Goal: Task Accomplishment & Management: Complete application form

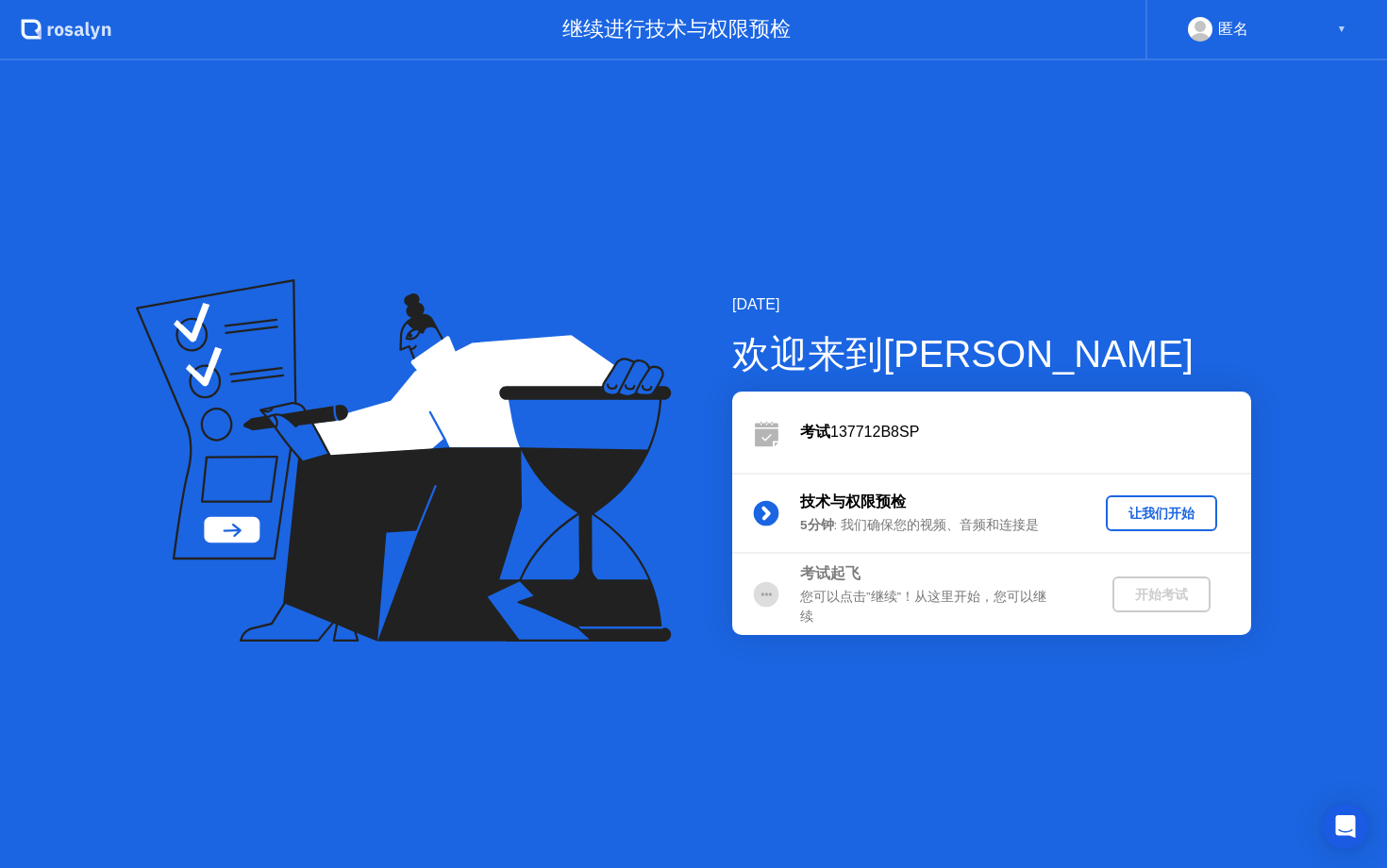
click at [1129, 521] on div "让我们开始" at bounding box center [1161, 514] width 96 height 18
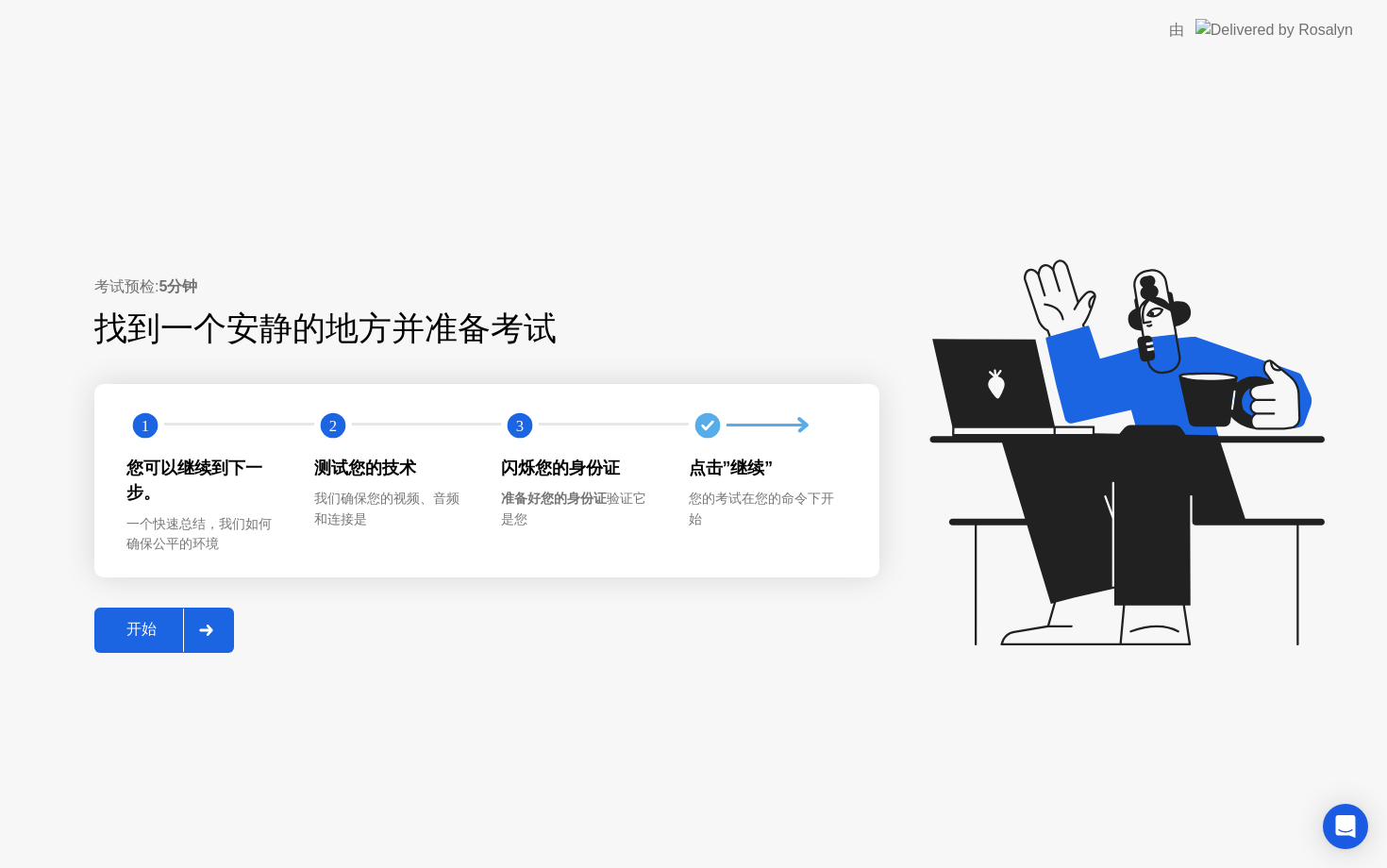
click at [134, 616] on button "开始" at bounding box center [163, 630] width 139 height 45
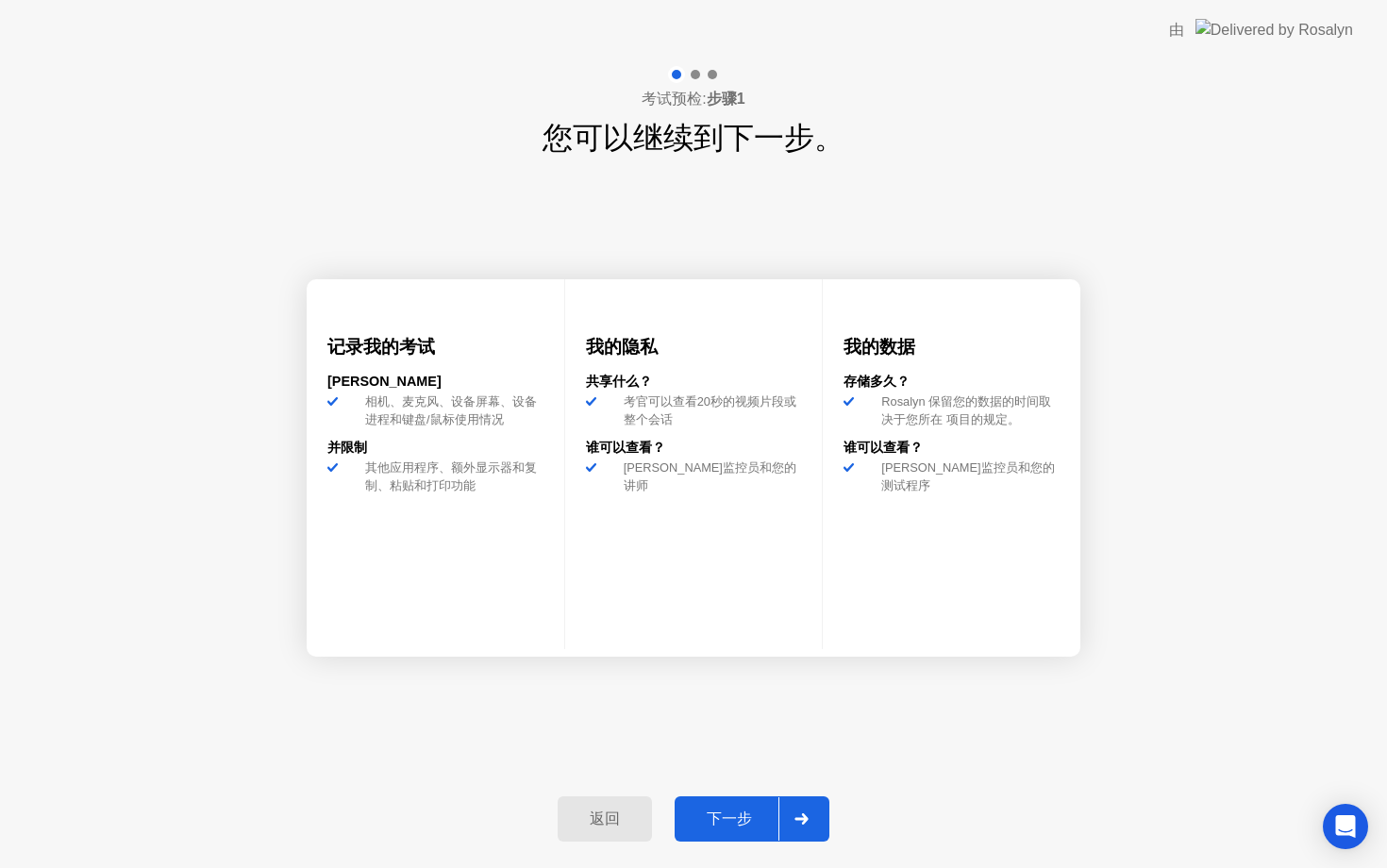
click at [740, 812] on div "下一步" at bounding box center [729, 819] width 98 height 20
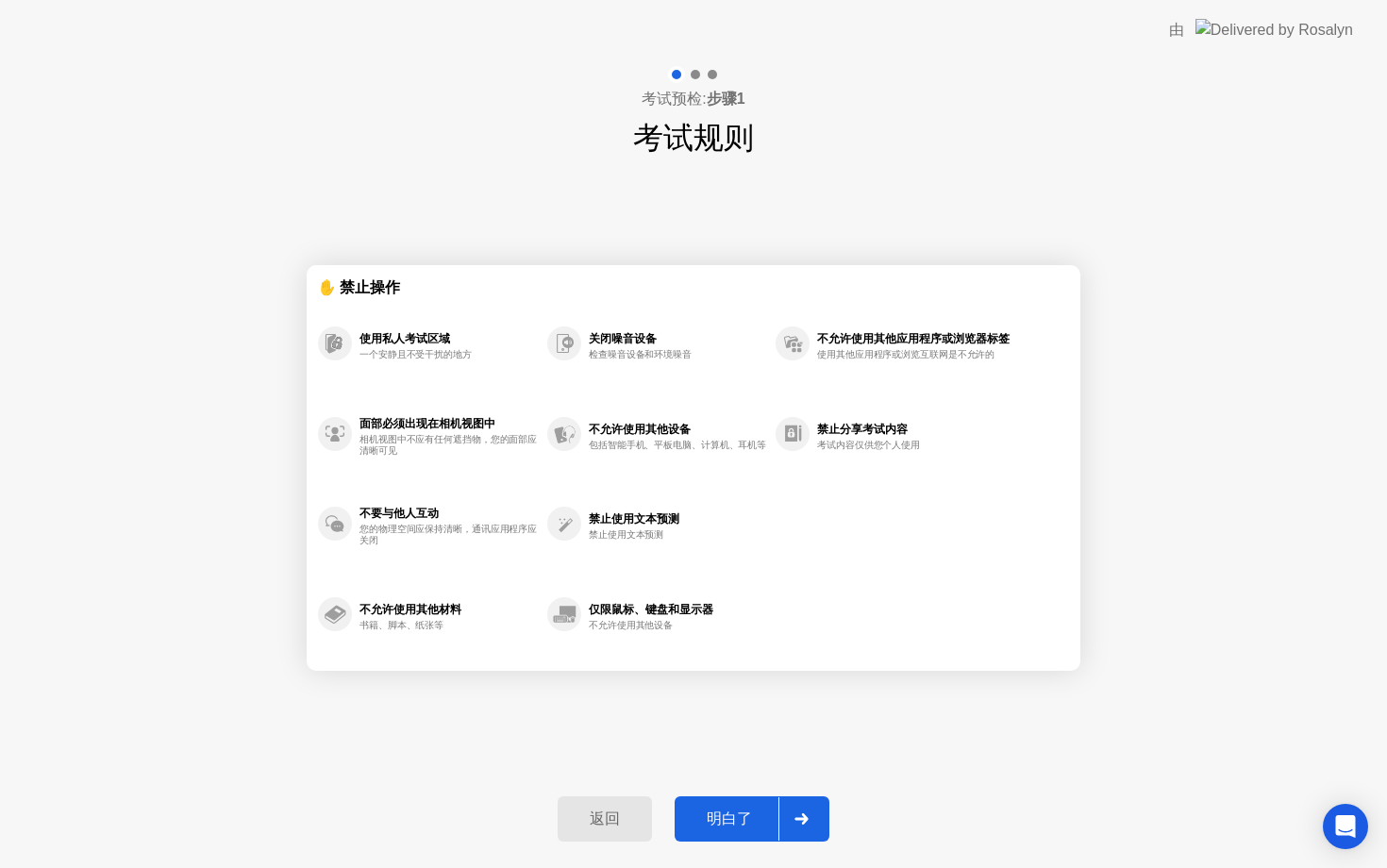
click at [743, 809] on div "明白了" at bounding box center [729, 819] width 98 height 20
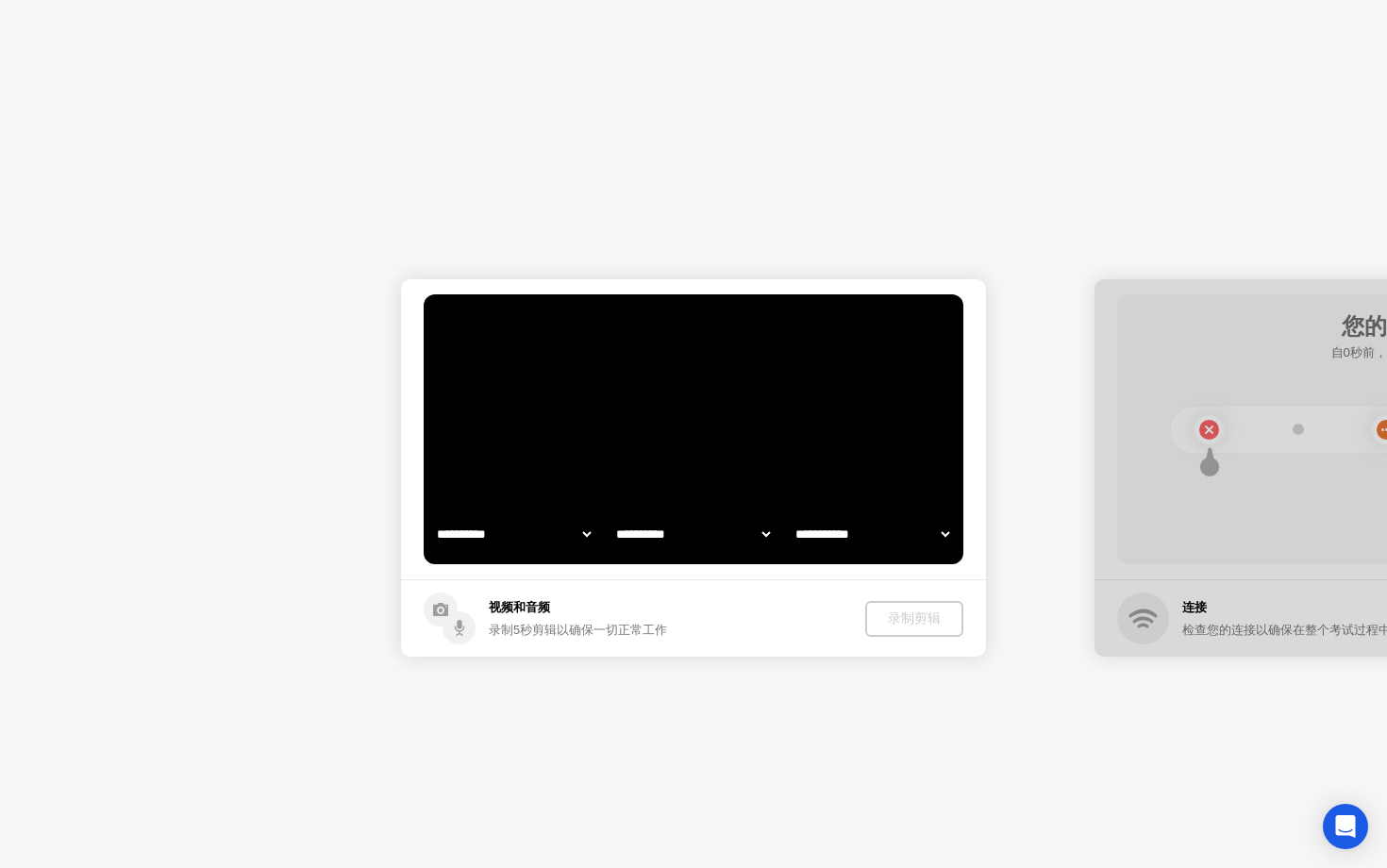
select select "**********"
select select "*******"
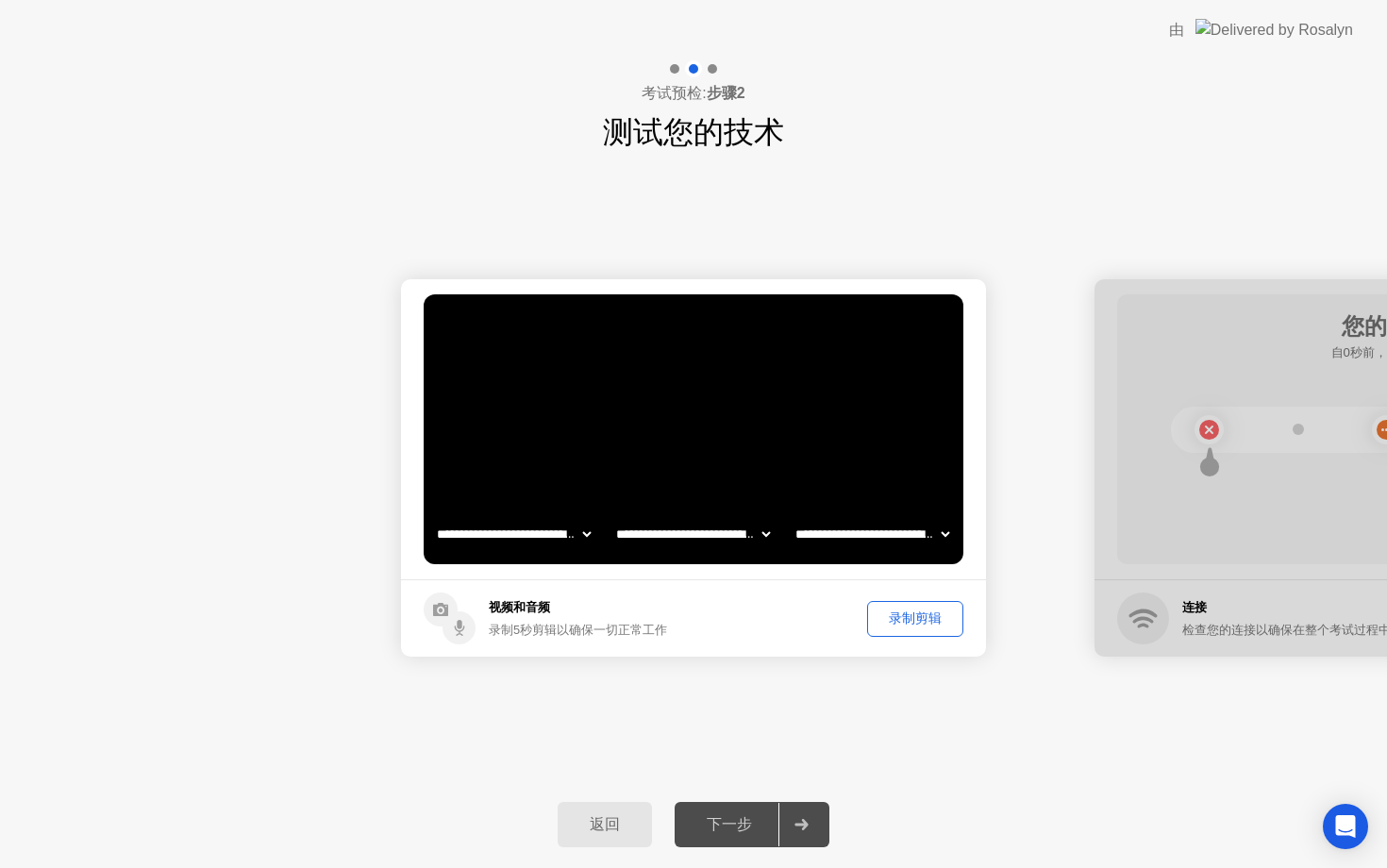
click at [738, 822] on div "下一步" at bounding box center [729, 825] width 98 height 20
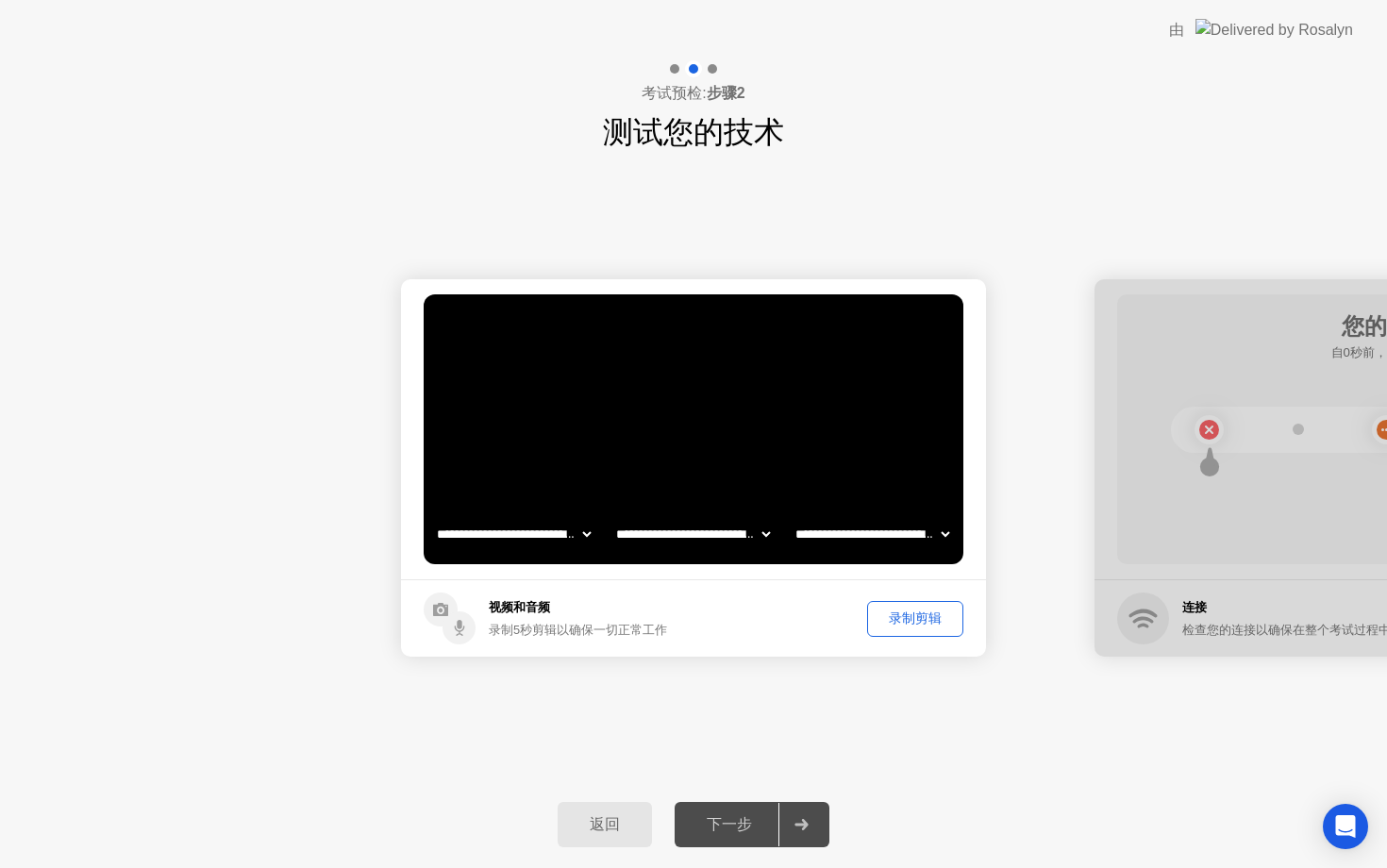
click at [815, 829] on div at bounding box center [801, 824] width 45 height 43
click at [784, 811] on div at bounding box center [801, 824] width 45 height 43
click at [808, 816] on div at bounding box center [801, 824] width 45 height 43
click at [893, 615] on div "录制剪辑" at bounding box center [915, 618] width 83 height 18
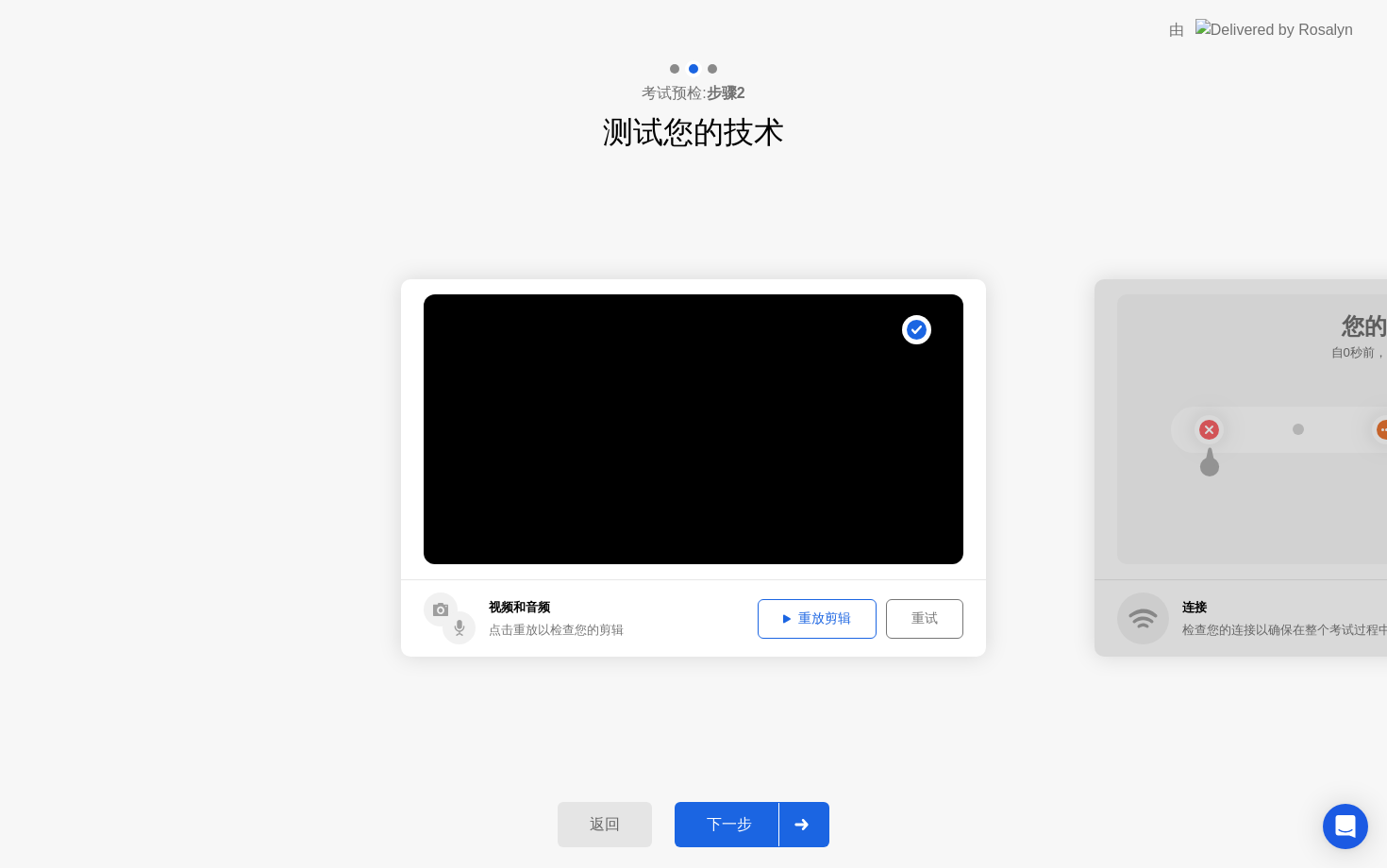
click at [786, 620] on icon at bounding box center [788, 619] width 8 height 10
click at [904, 612] on div "重试" at bounding box center [925, 618] width 64 height 18
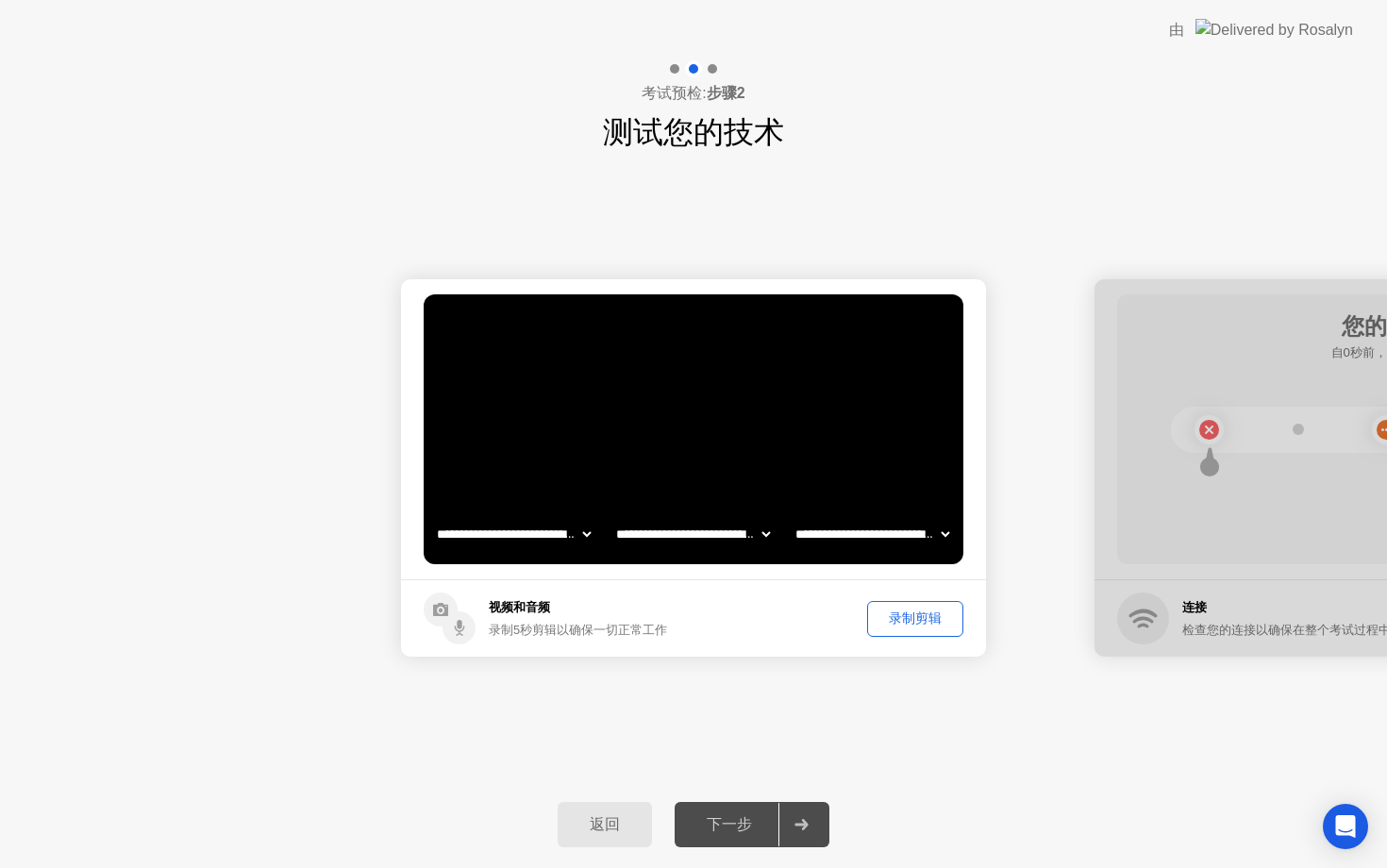
click at [879, 610] on div "录制剪辑" at bounding box center [915, 618] width 83 height 18
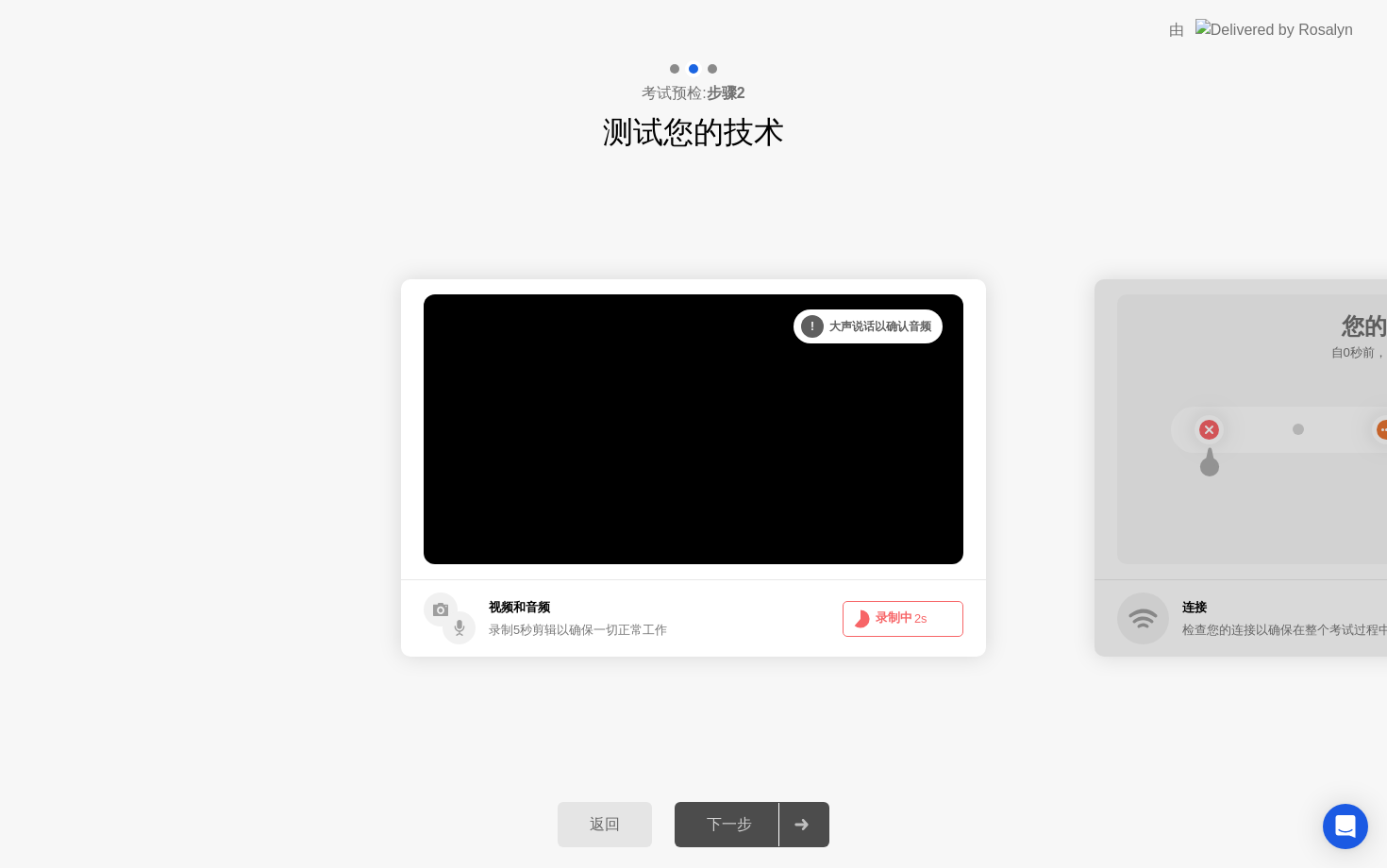
click at [879, 608] on button "录制中 2s" at bounding box center [903, 618] width 121 height 36
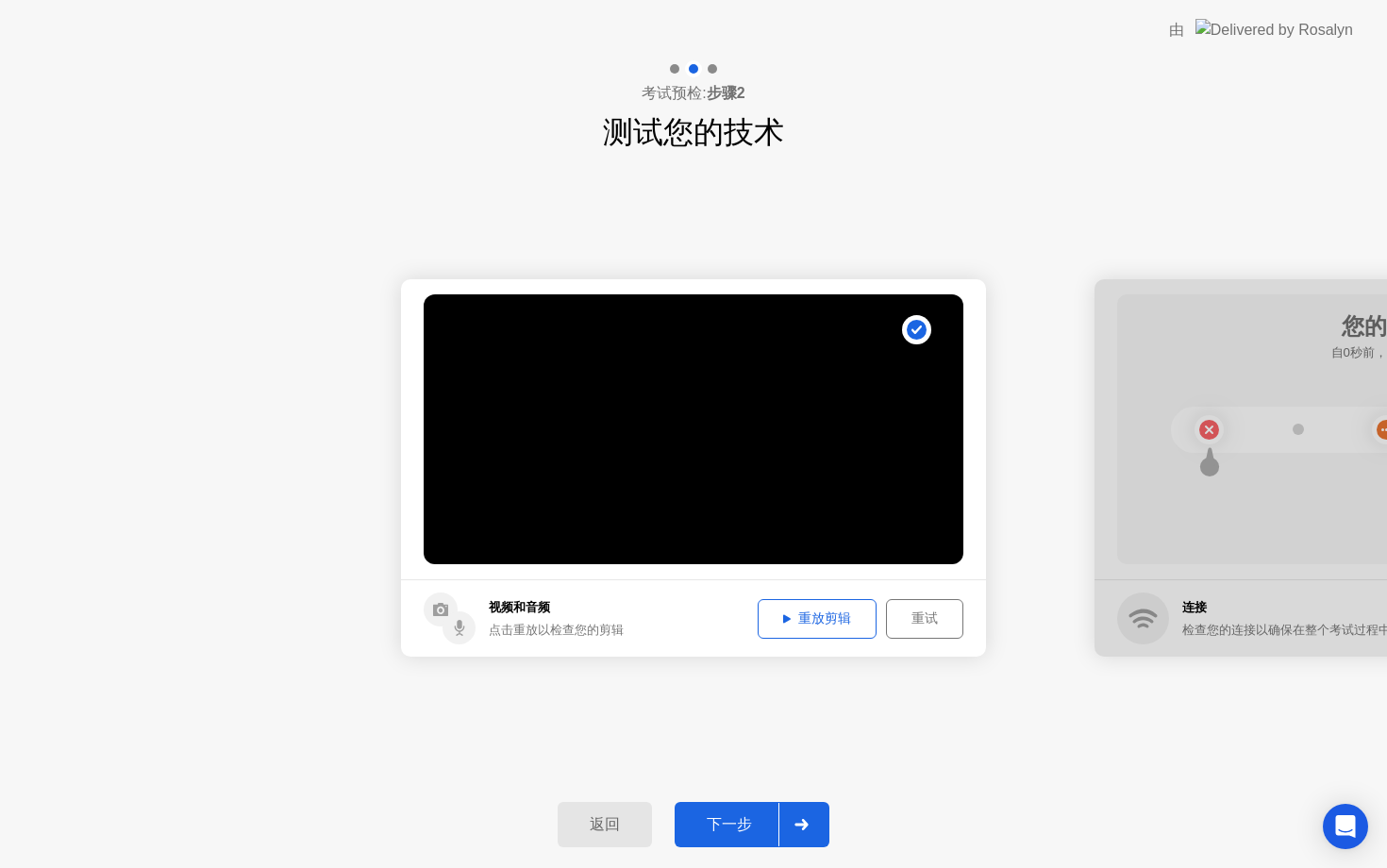
click at [810, 626] on div "重放剪辑" at bounding box center [817, 618] width 106 height 18
click at [712, 821] on div "下一步" at bounding box center [729, 825] width 98 height 20
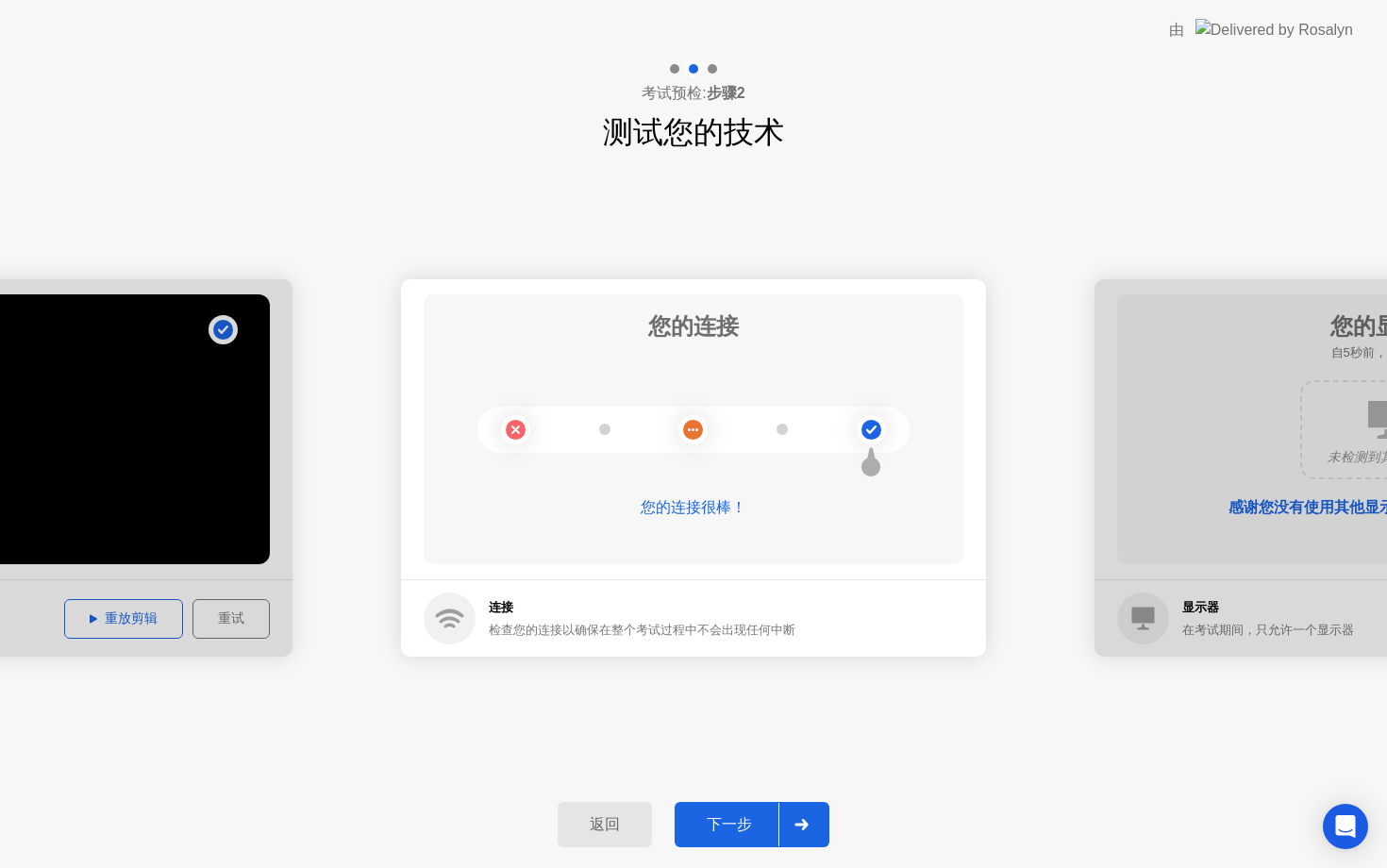
click at [711, 830] on div "下一步" at bounding box center [729, 825] width 98 height 20
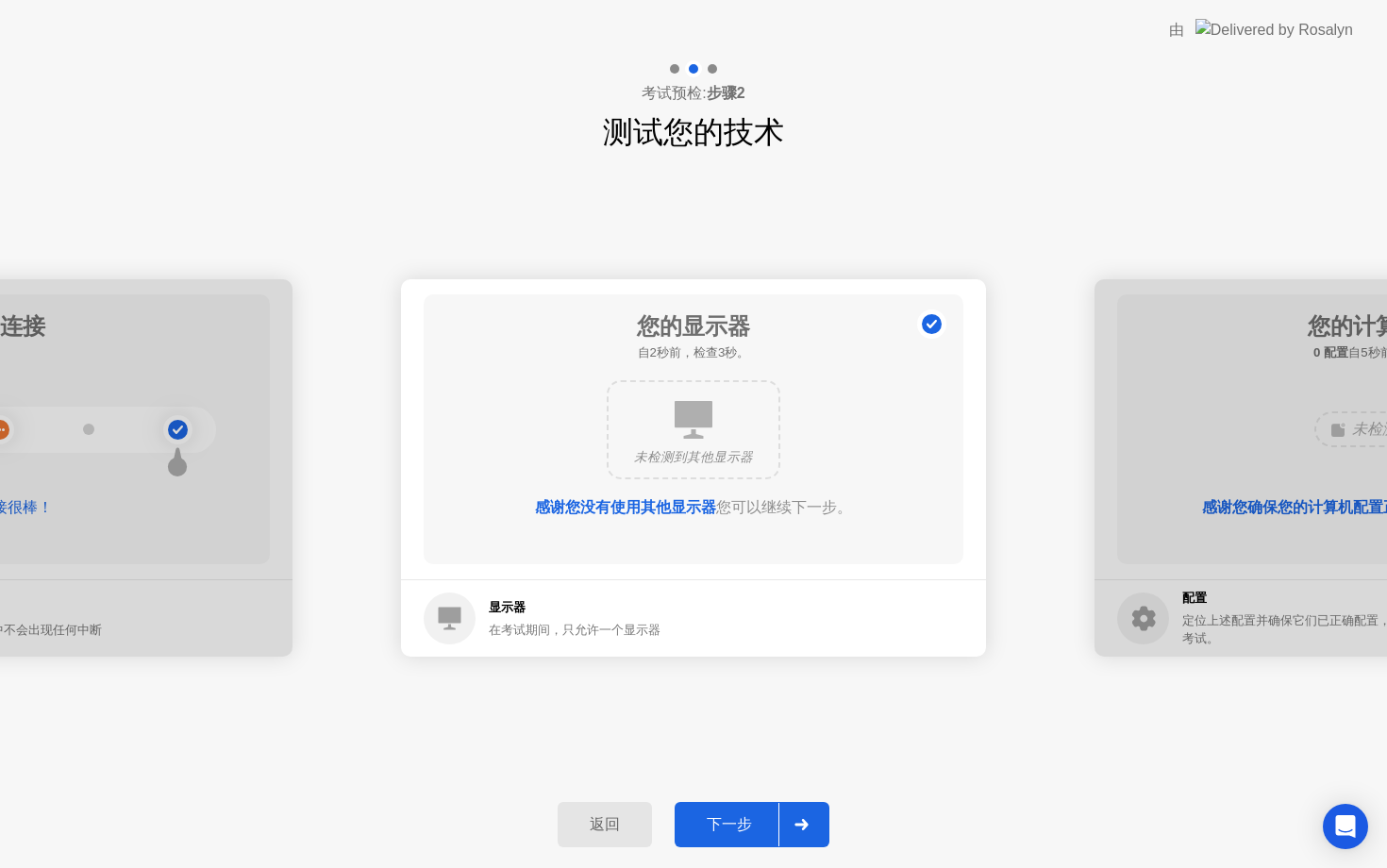
click at [717, 825] on div "下一步" at bounding box center [729, 825] width 98 height 20
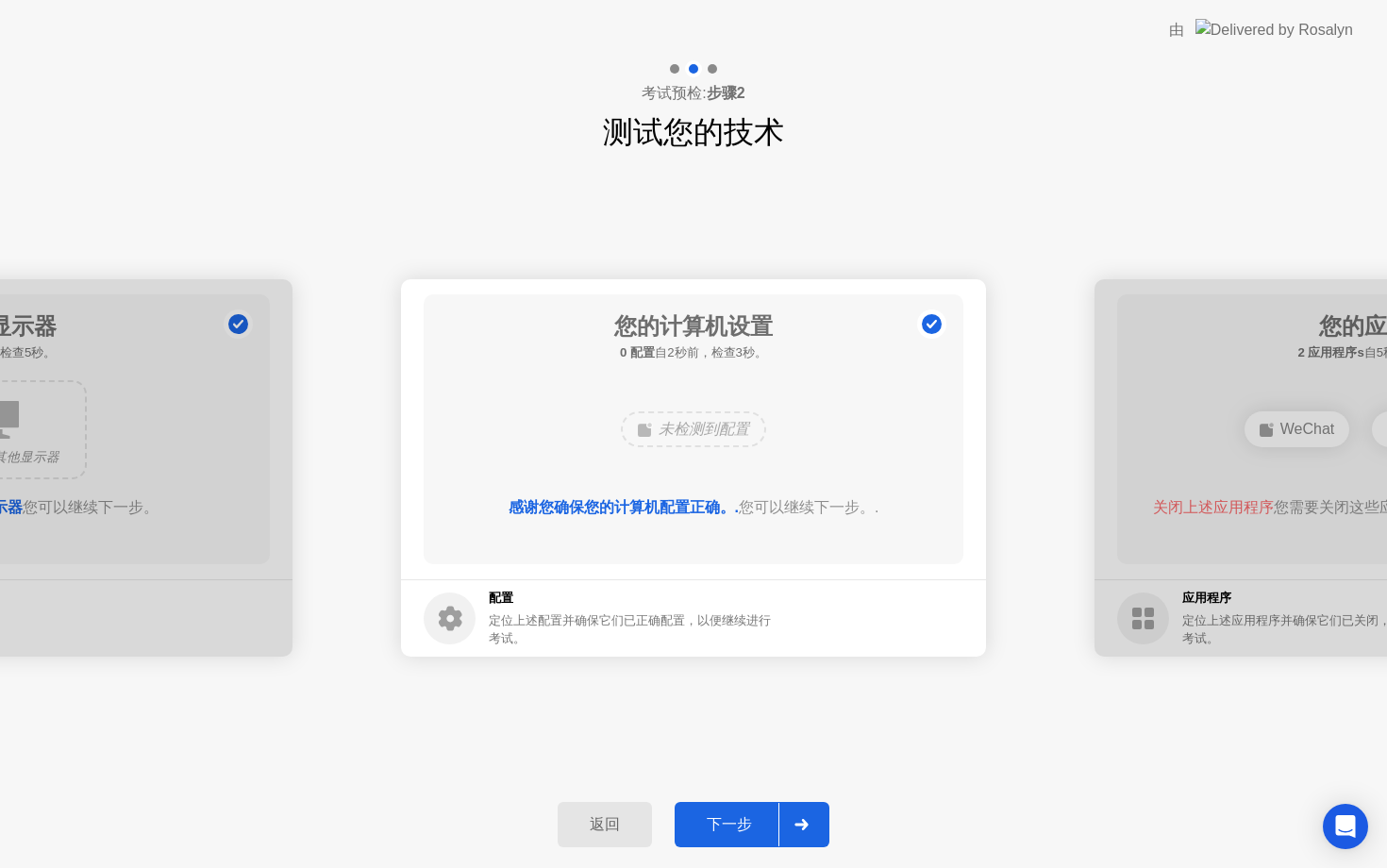
click at [724, 811] on button "下一步" at bounding box center [752, 824] width 155 height 45
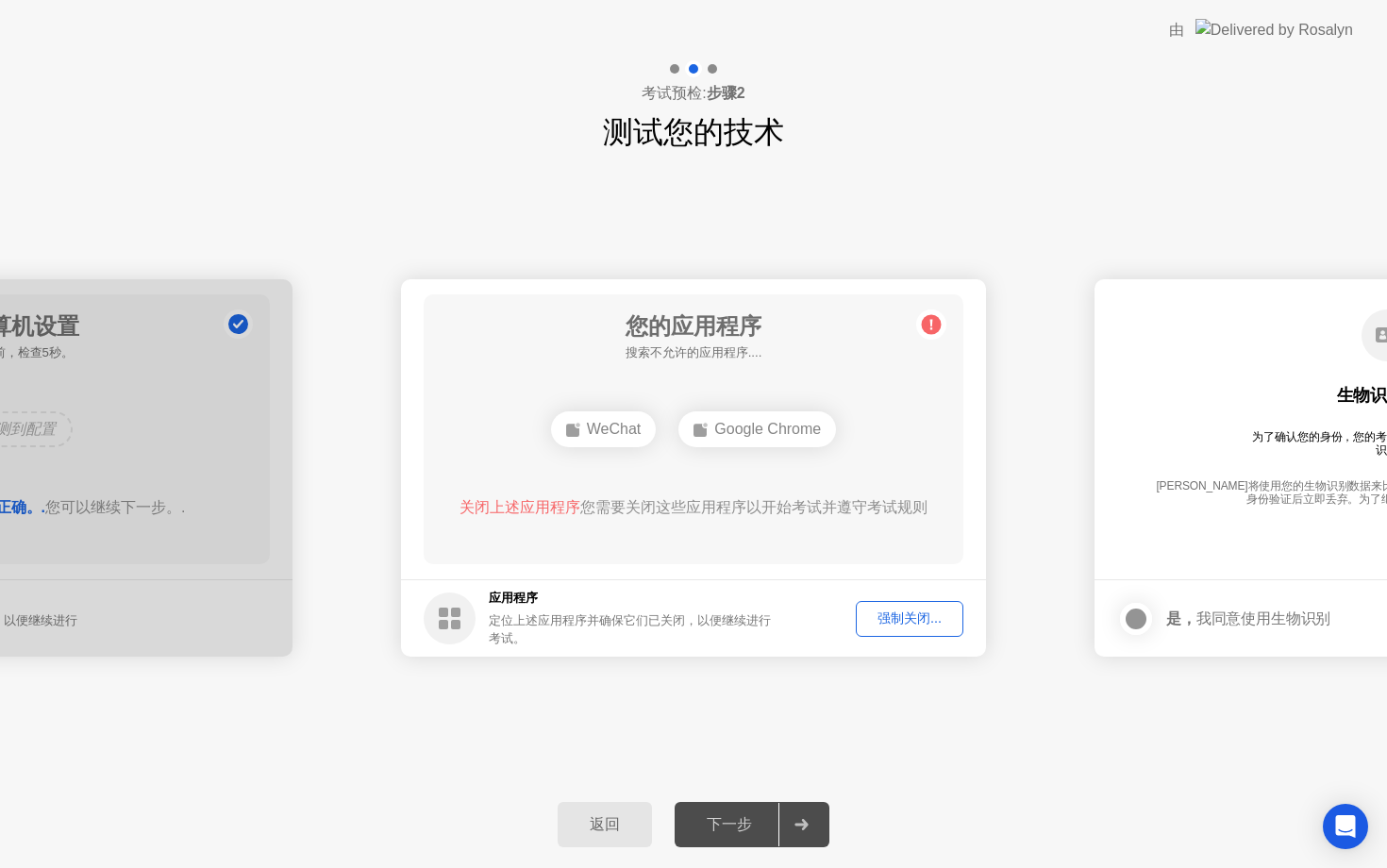
click at [748, 815] on div "下一步" at bounding box center [729, 825] width 98 height 20
click at [888, 611] on div "强制关闭..." at bounding box center [910, 618] width 94 height 18
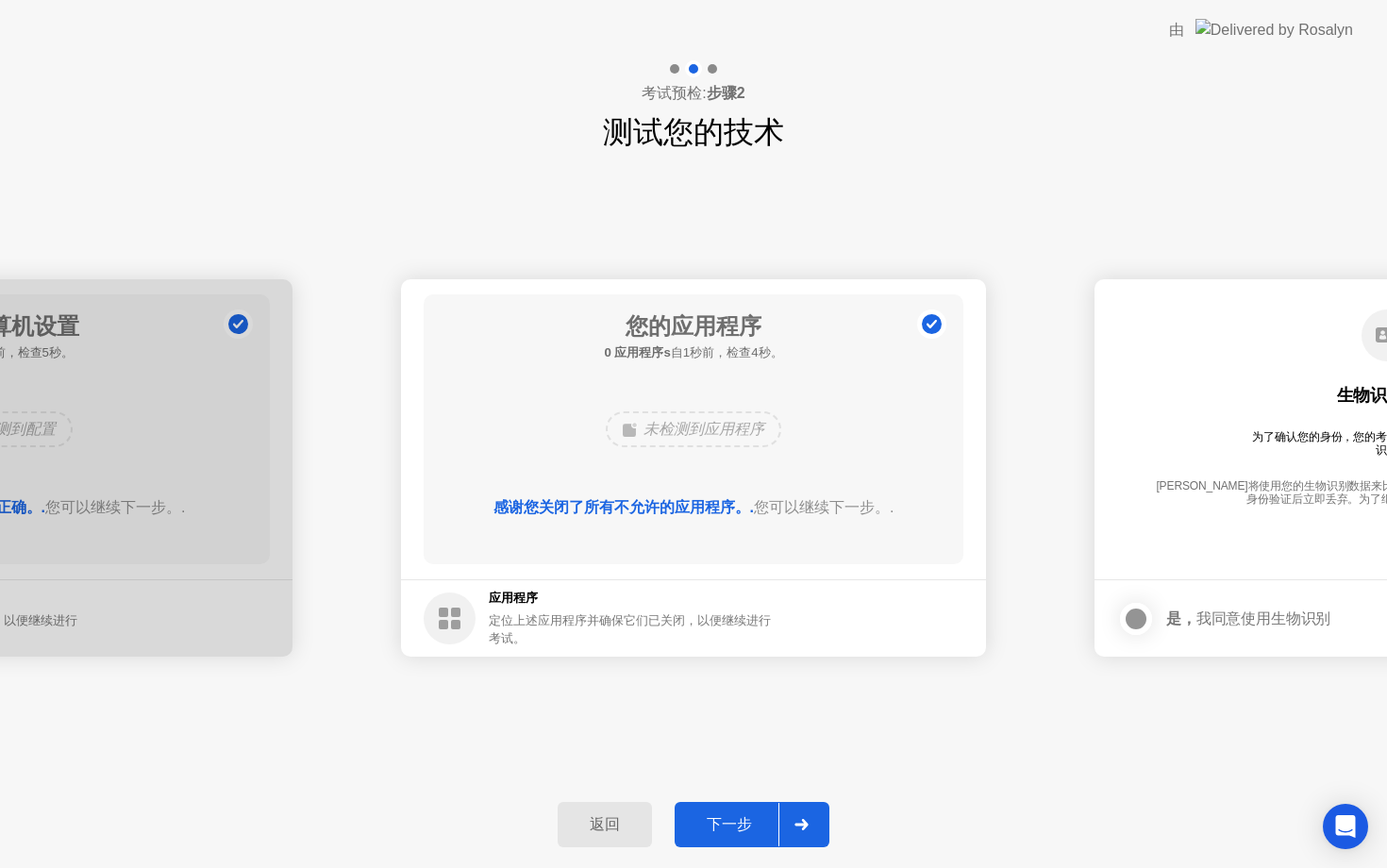
click at [809, 832] on div at bounding box center [801, 824] width 45 height 43
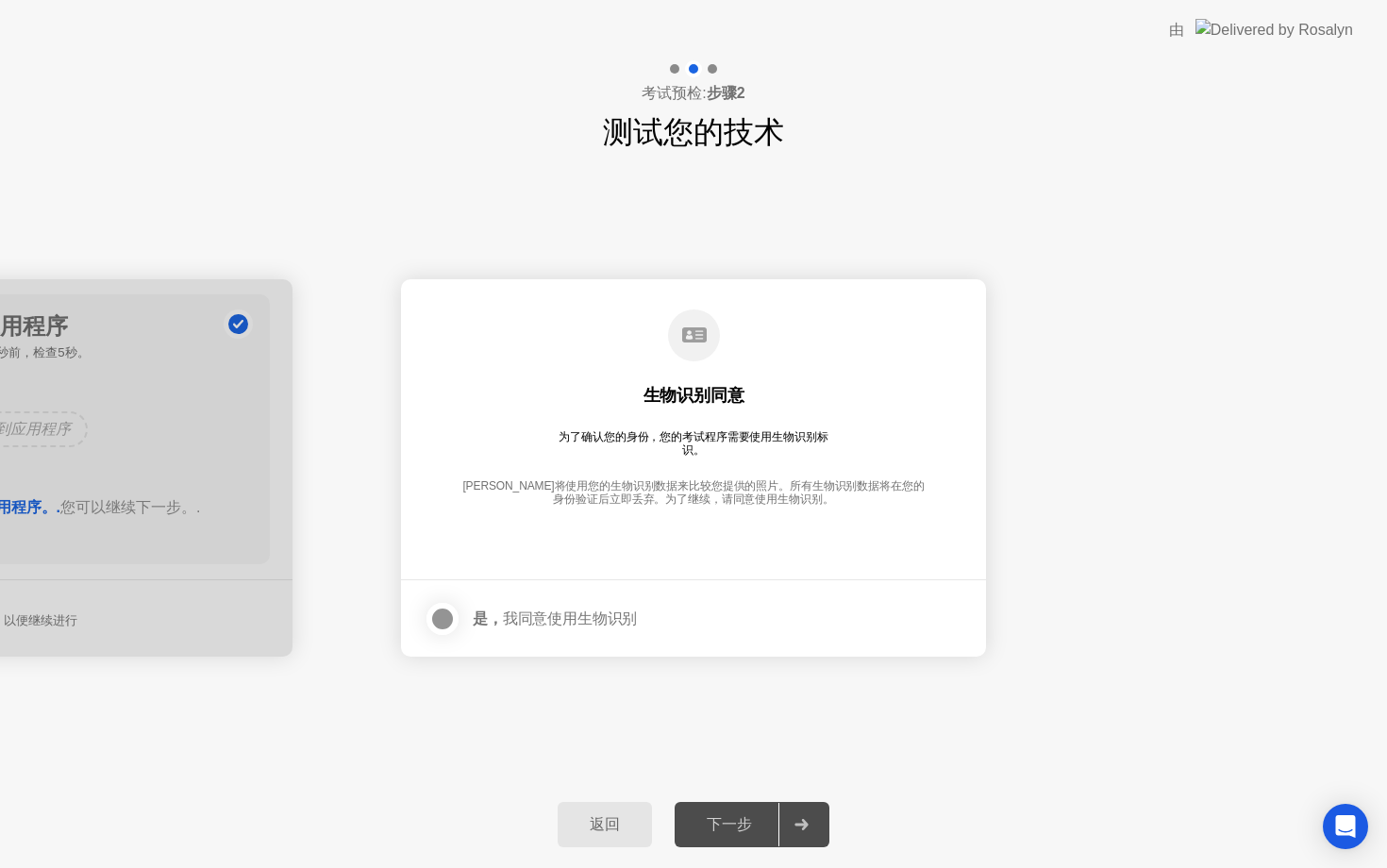
click at [450, 622] on div at bounding box center [443, 619] width 23 height 23
click at [737, 834] on div "下一步" at bounding box center [729, 825] width 98 height 20
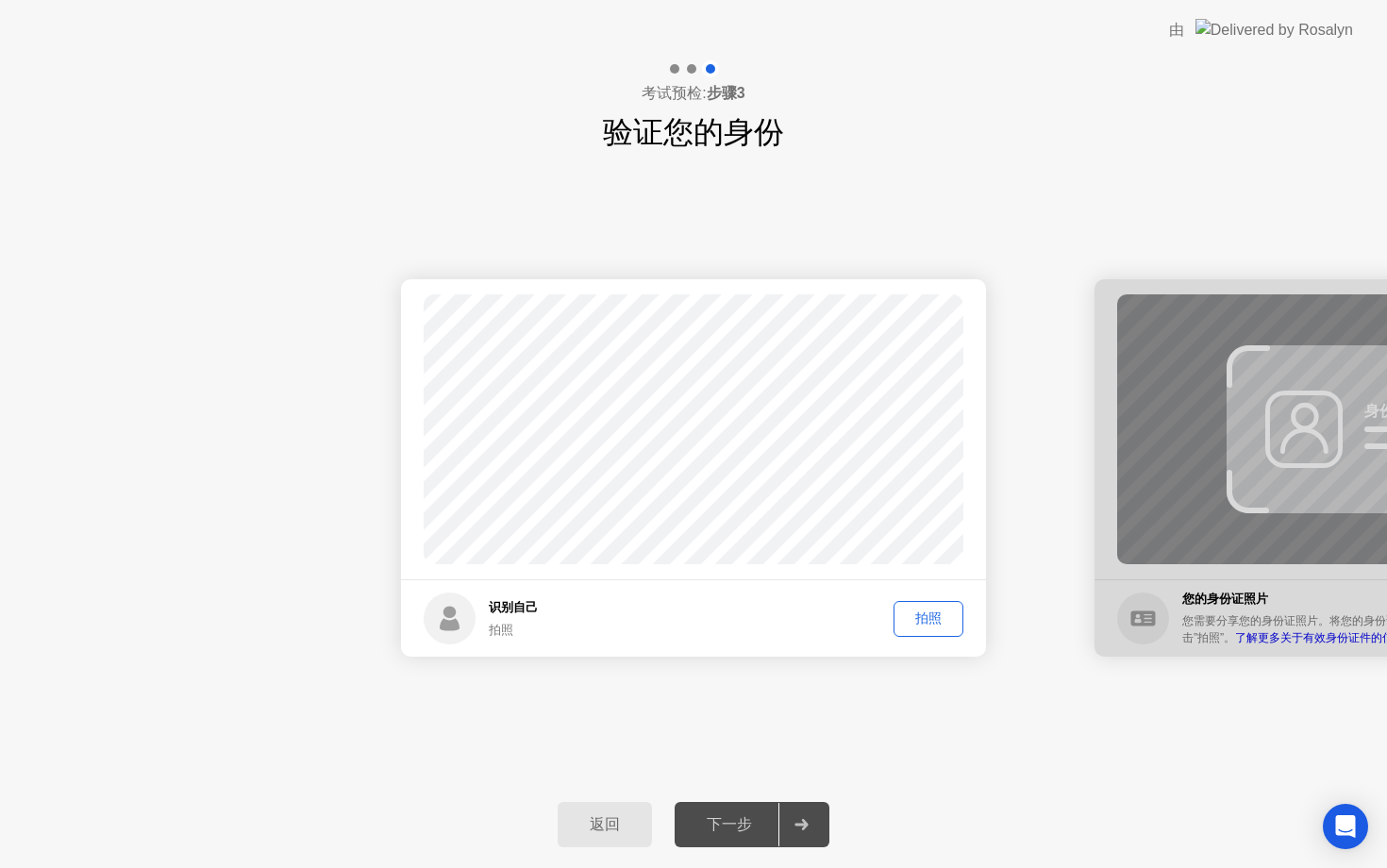
click at [925, 621] on div "拍照" at bounding box center [928, 618] width 57 height 18
click at [728, 820] on div "下一步" at bounding box center [729, 825] width 98 height 20
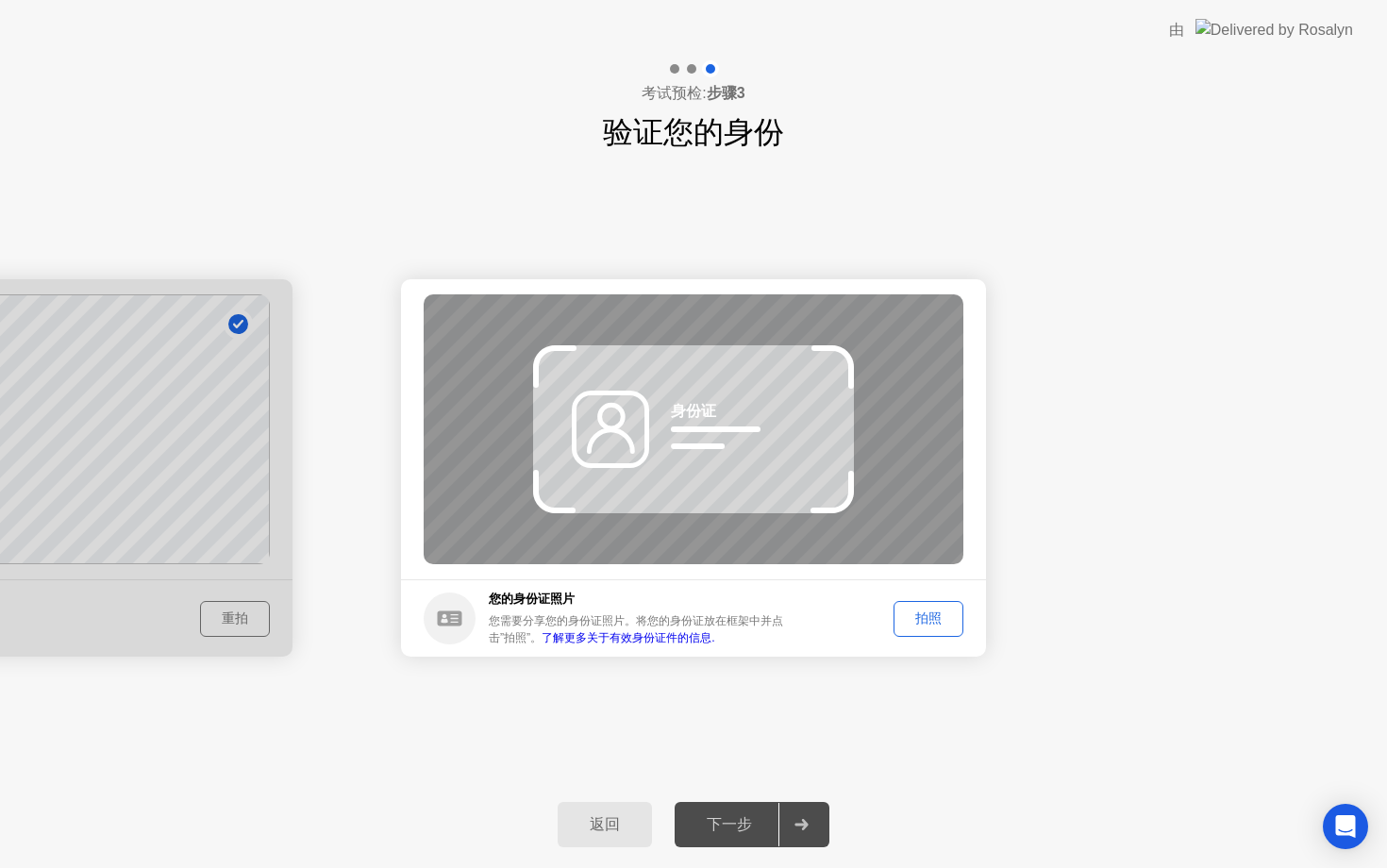
click at [930, 613] on div "拍照" at bounding box center [928, 618] width 57 height 18
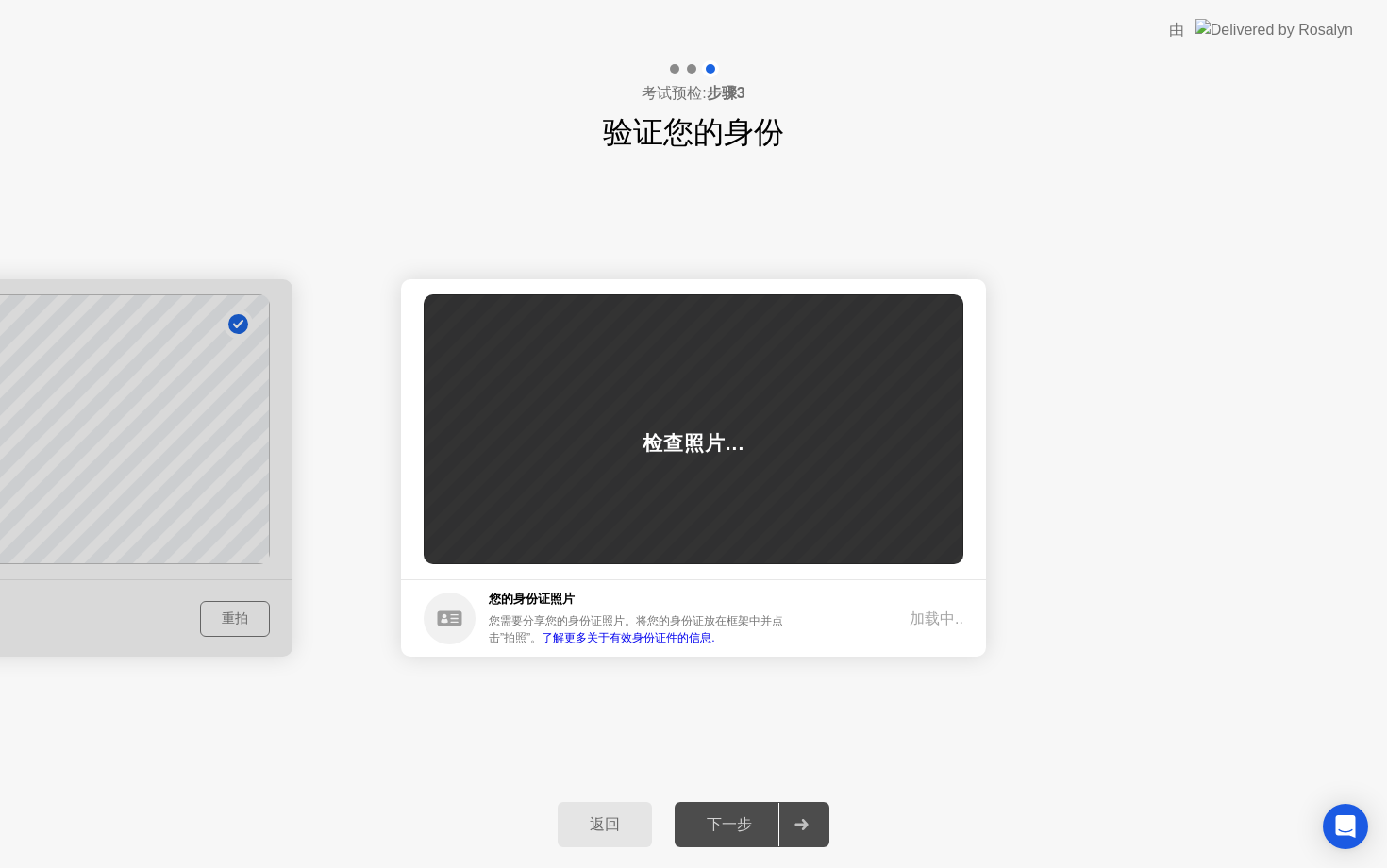
click at [930, 613] on div "加载中.." at bounding box center [937, 619] width 54 height 23
click at [912, 607] on button "重拍" at bounding box center [928, 618] width 70 height 36
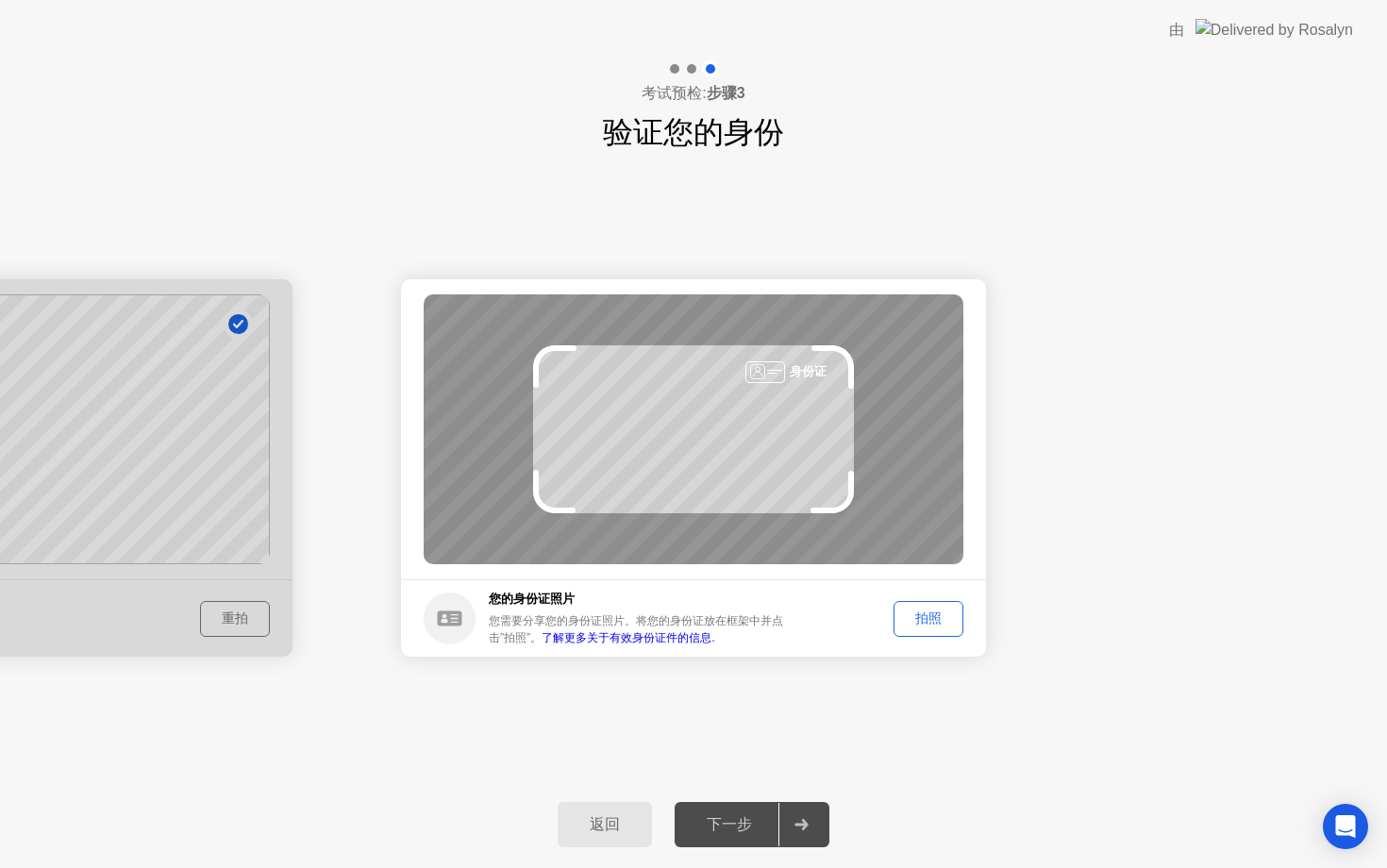
click at [921, 616] on div "拍照" at bounding box center [928, 618] width 57 height 18
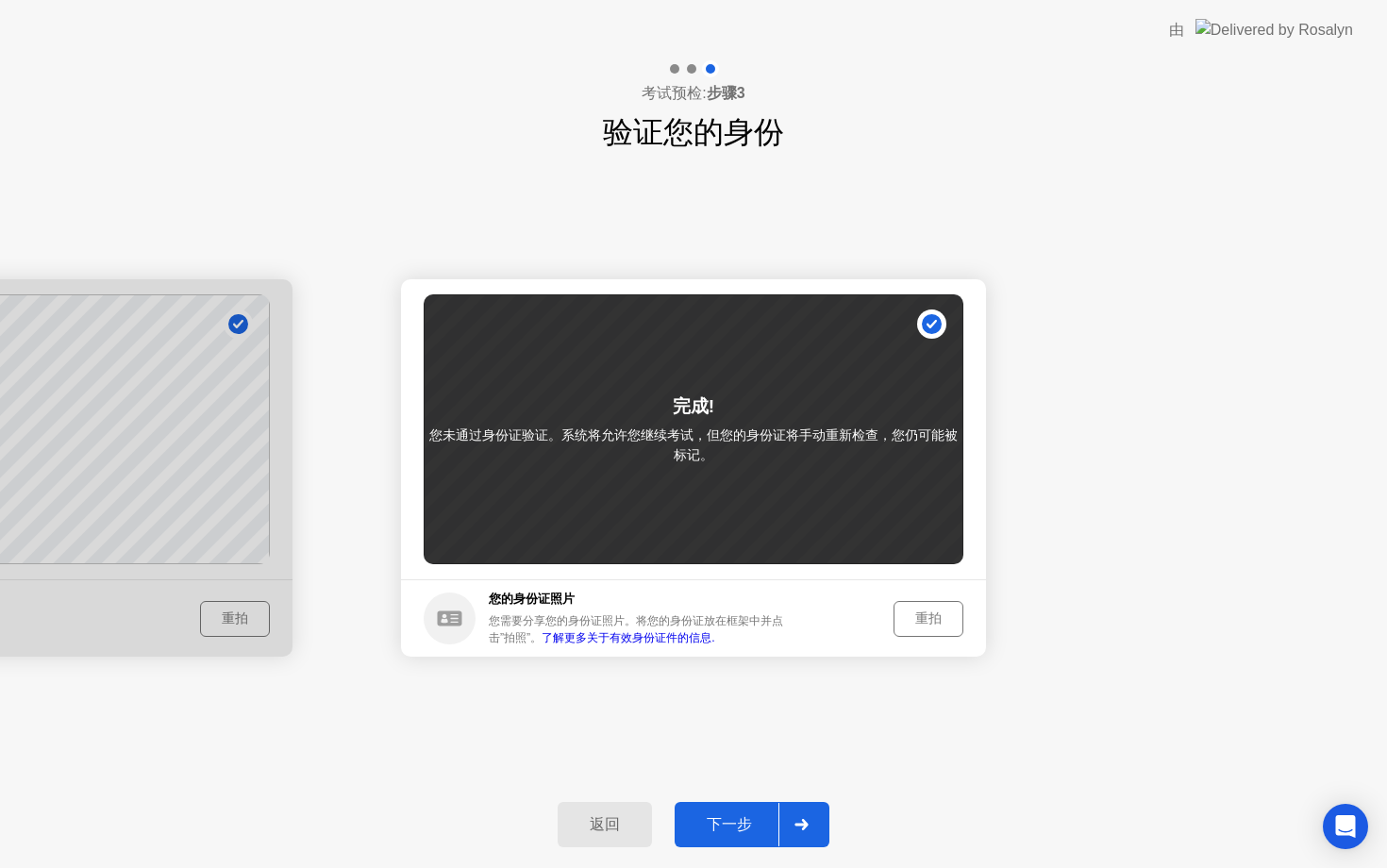
click at [726, 805] on button "下一步" at bounding box center [752, 824] width 155 height 45
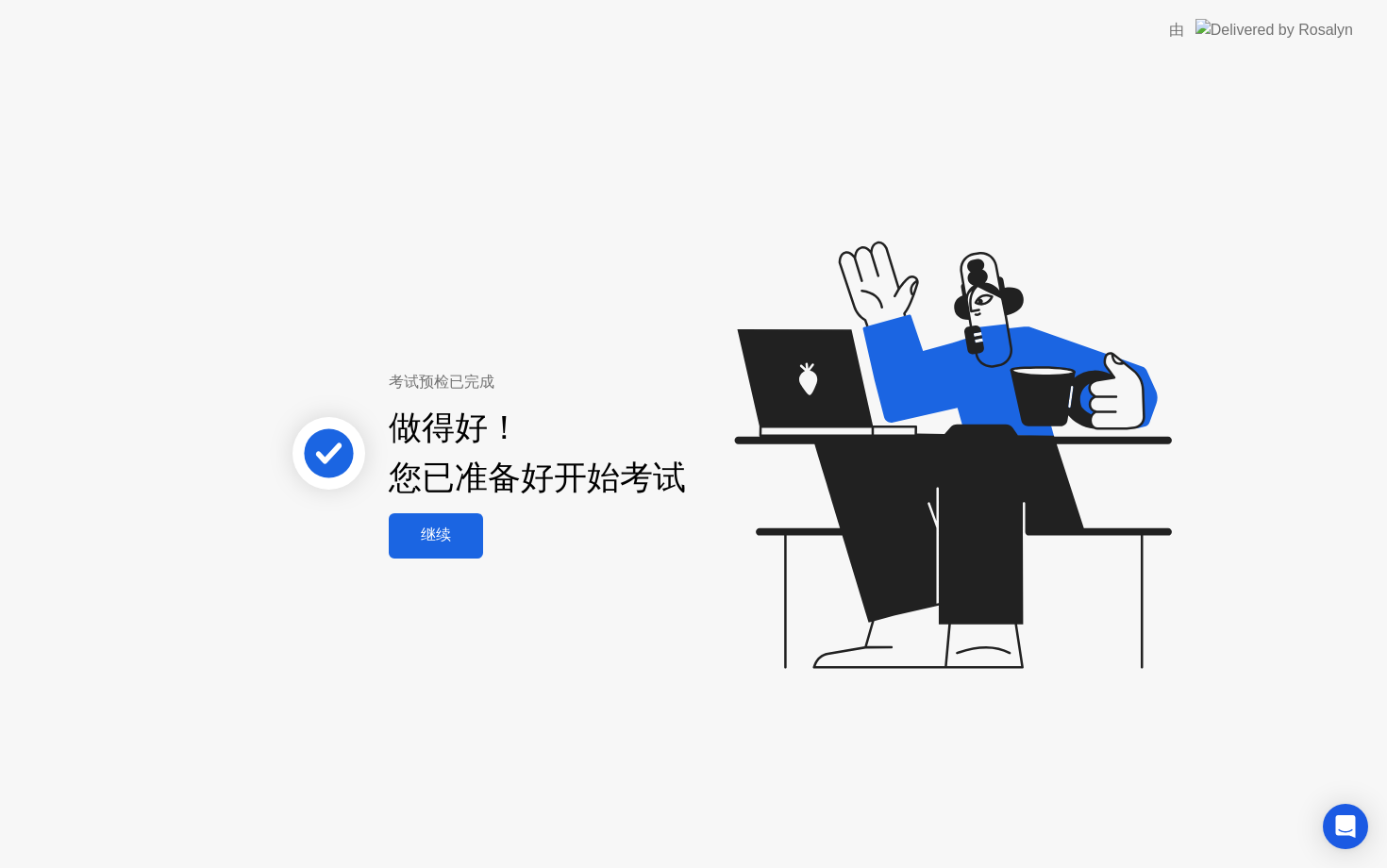
click at [455, 534] on div "继续" at bounding box center [436, 535] width 83 height 20
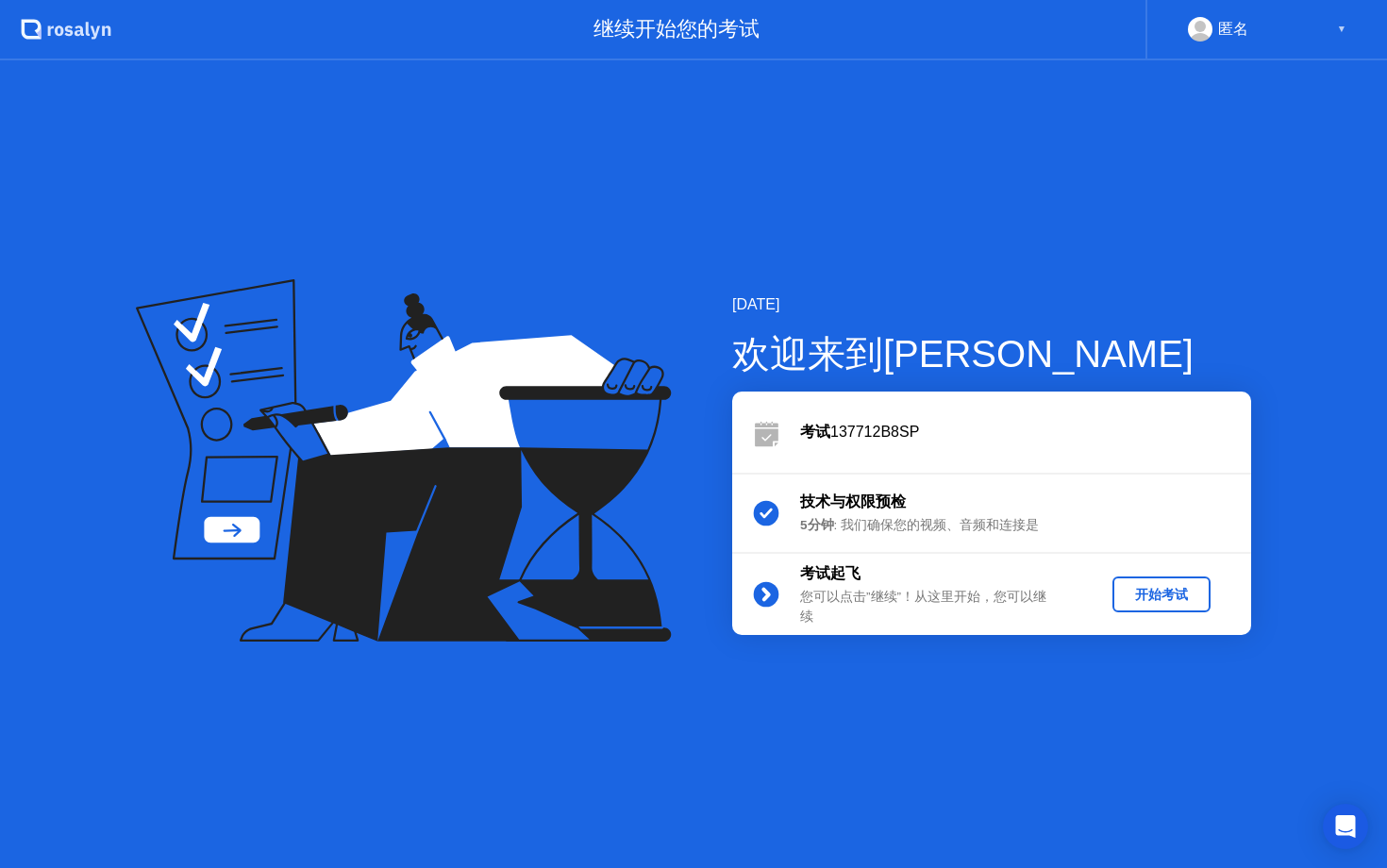
click at [1120, 590] on div "开始考试" at bounding box center [1161, 594] width 83 height 18
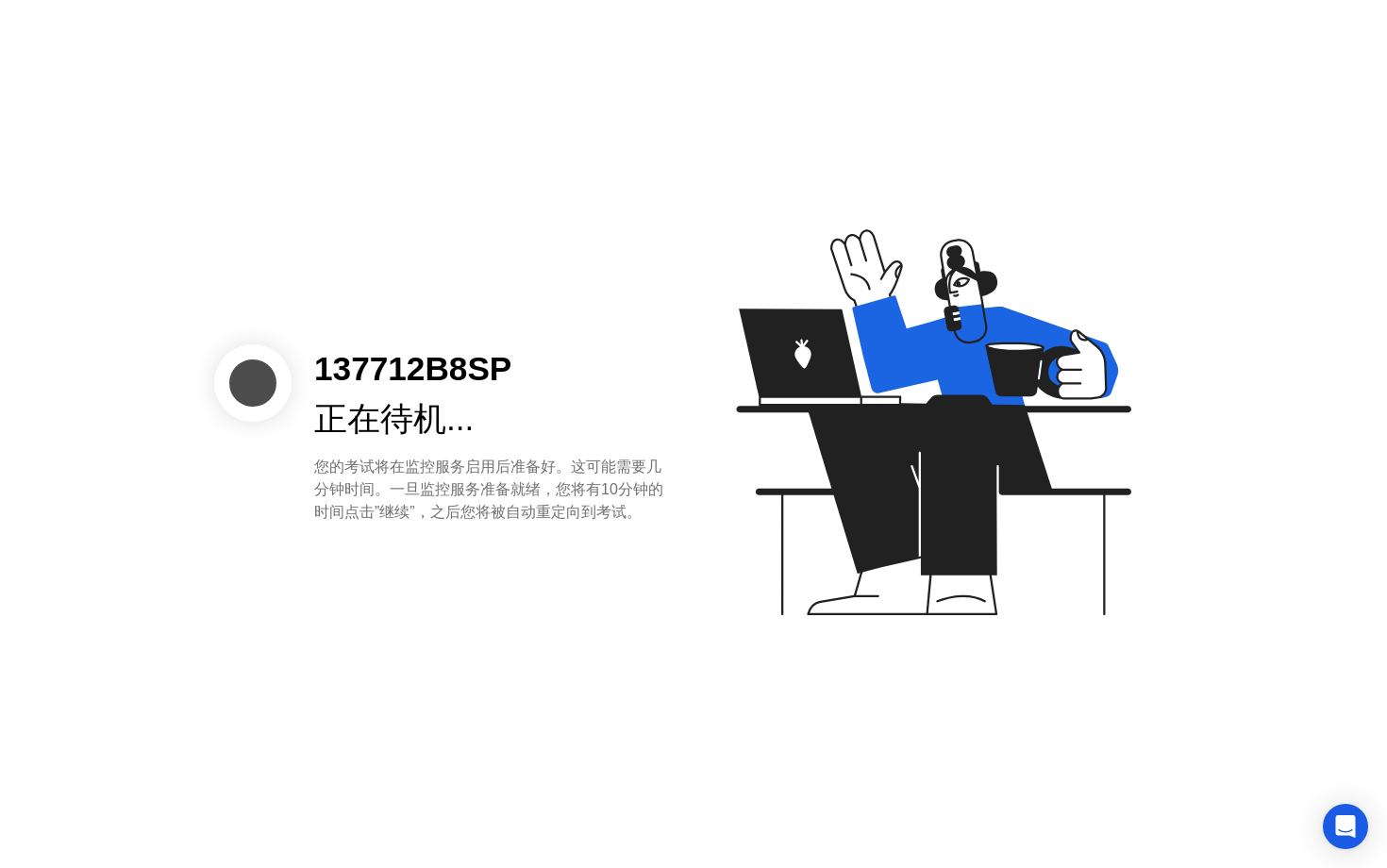
click at [757, 551] on icon at bounding box center [929, 430] width 487 height 483
click at [766, 542] on icon at bounding box center [929, 430] width 487 height 483
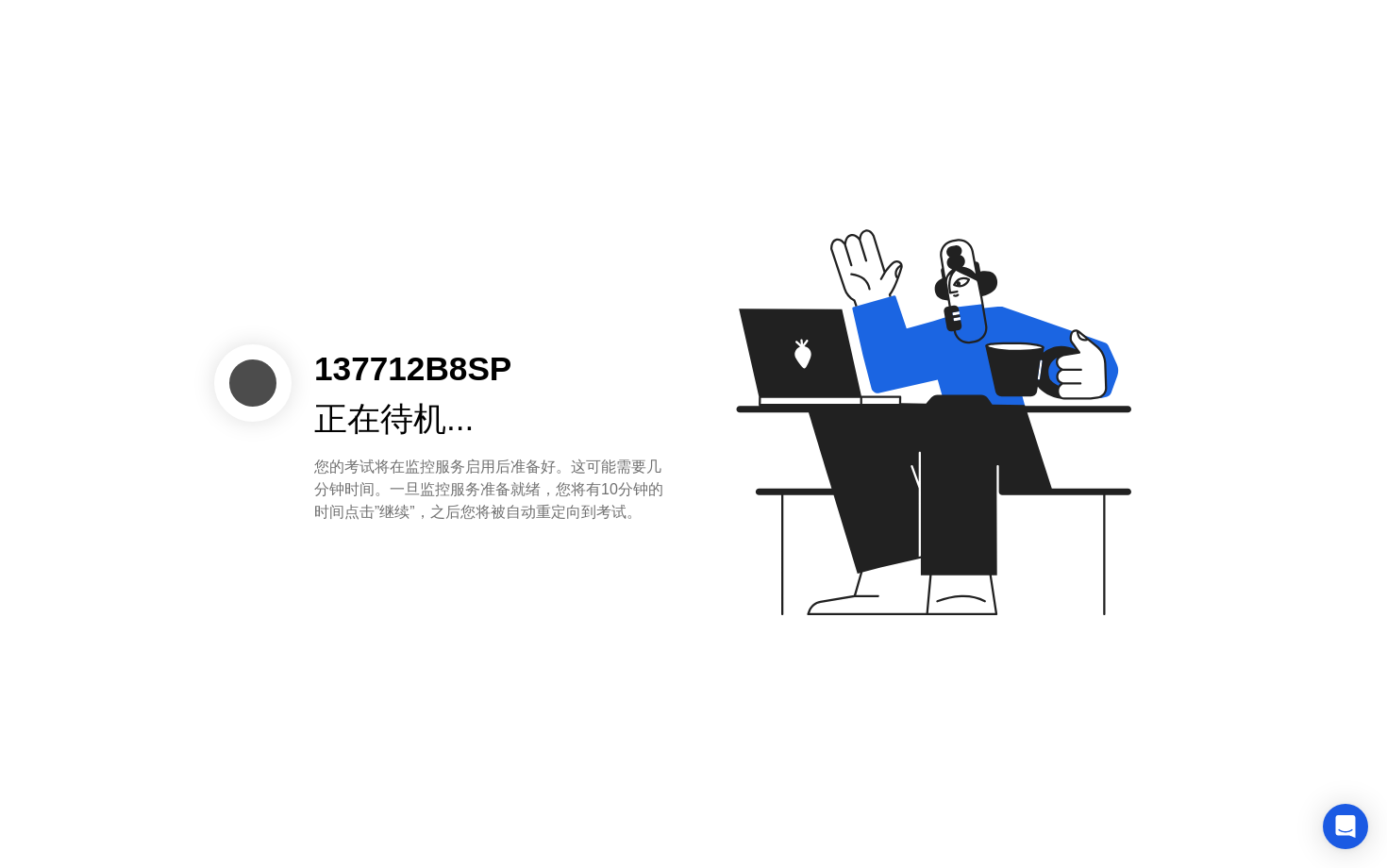
click at [277, 405] on div at bounding box center [253, 383] width 78 height 78
click at [528, 518] on div "您的考试将在监控服务启用后准备好。这可能需要几分钟时间。一旦监控服务准备就绪，您将有10分钟的时间点击”继续”，之后您将被自动重定向到考试。" at bounding box center [489, 490] width 350 height 68
click at [1347, 812] on div "Open Intercom Messenger" at bounding box center [1347, 827] width 50 height 50
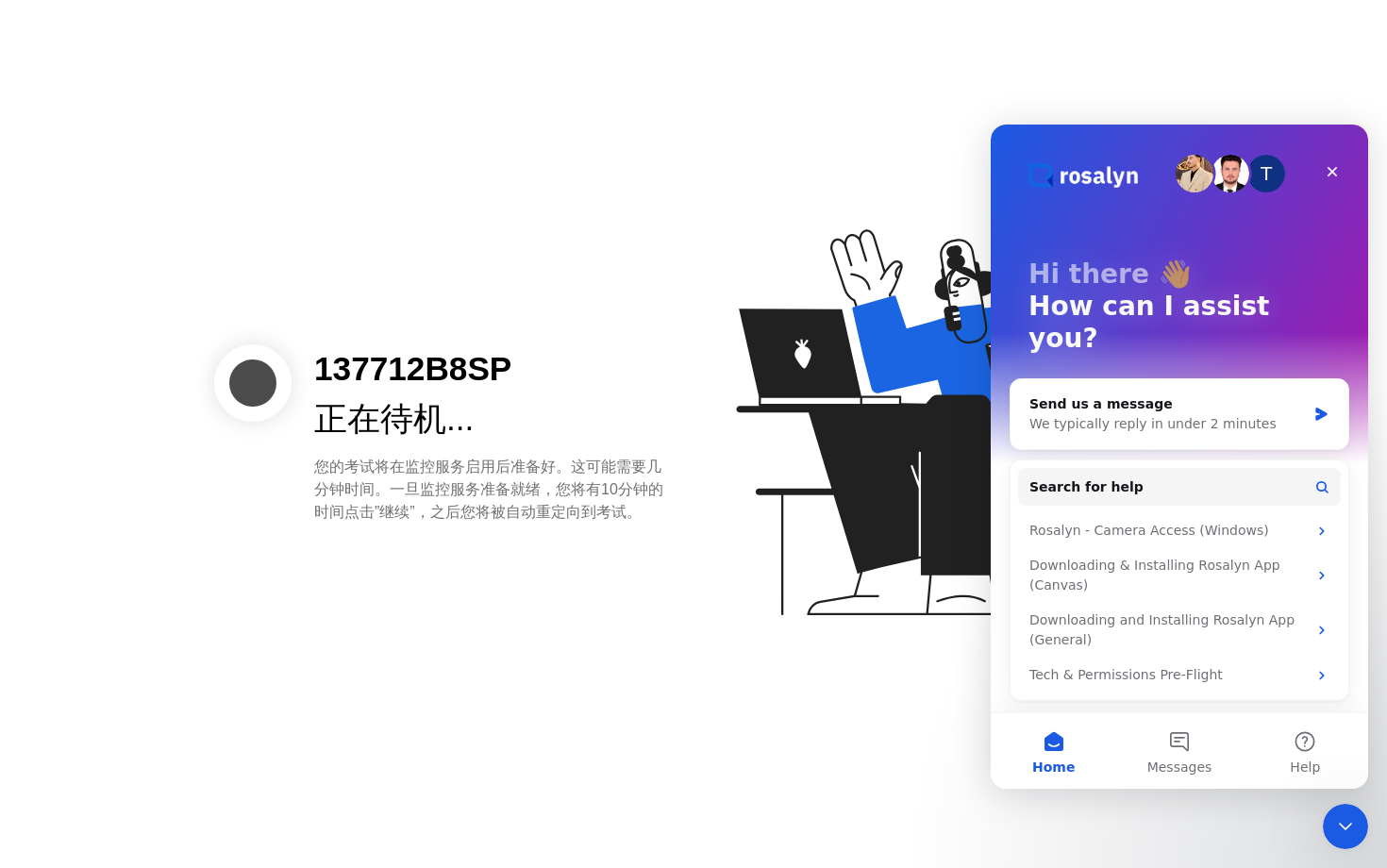
click at [936, 518] on icon at bounding box center [933, 422] width 395 height 386
drag, startPoint x: 1225, startPoint y: 126, endPoint x: 1386, endPoint y: 331, distance: 260.7
click at [1369, 331] on html "T Hi there 👋 How can I assist you? Send us a message We typically reply in unde…" at bounding box center [1180, 457] width 377 height 664
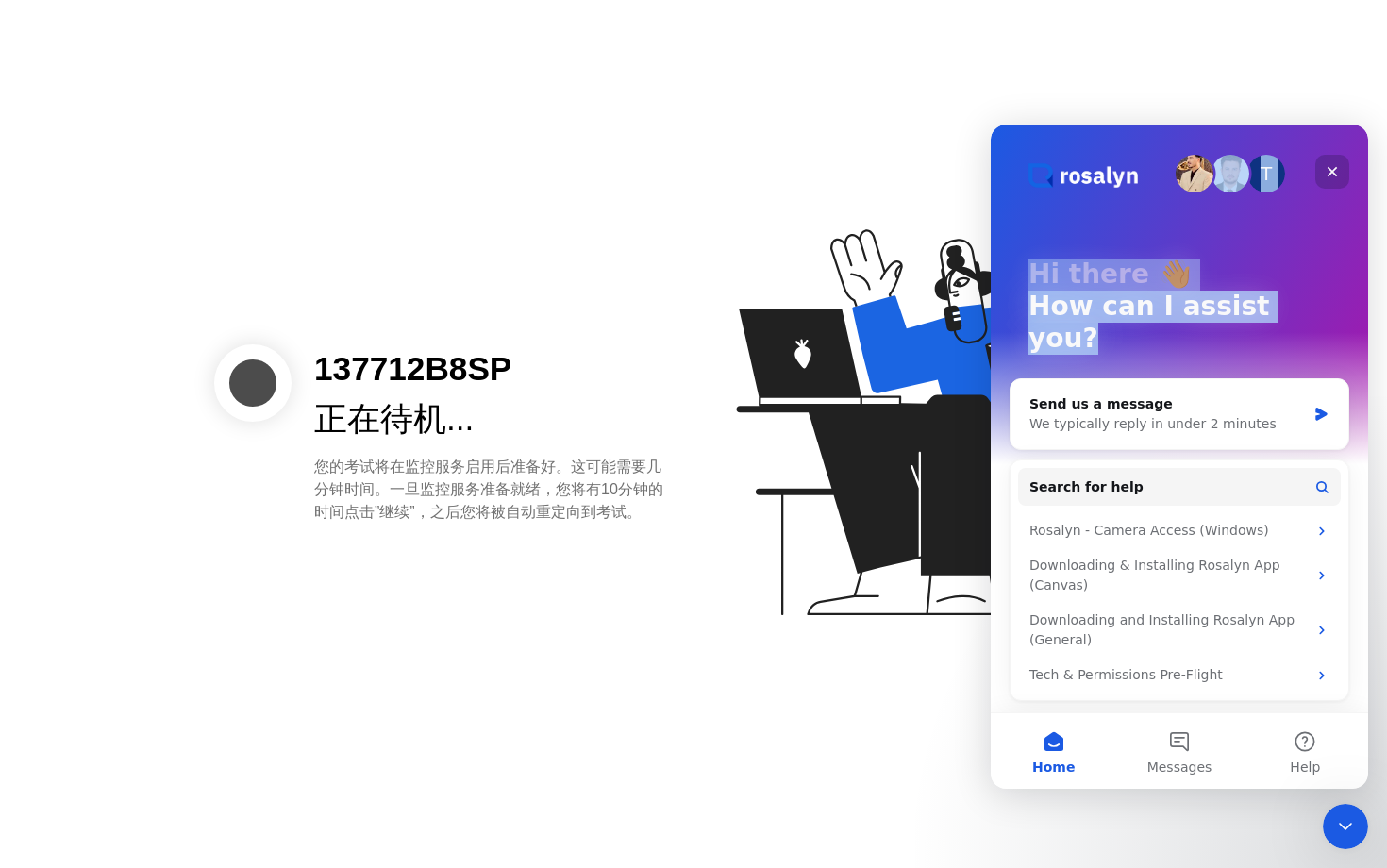
click at [1338, 173] on icon "Close" at bounding box center [1333, 172] width 15 height 15
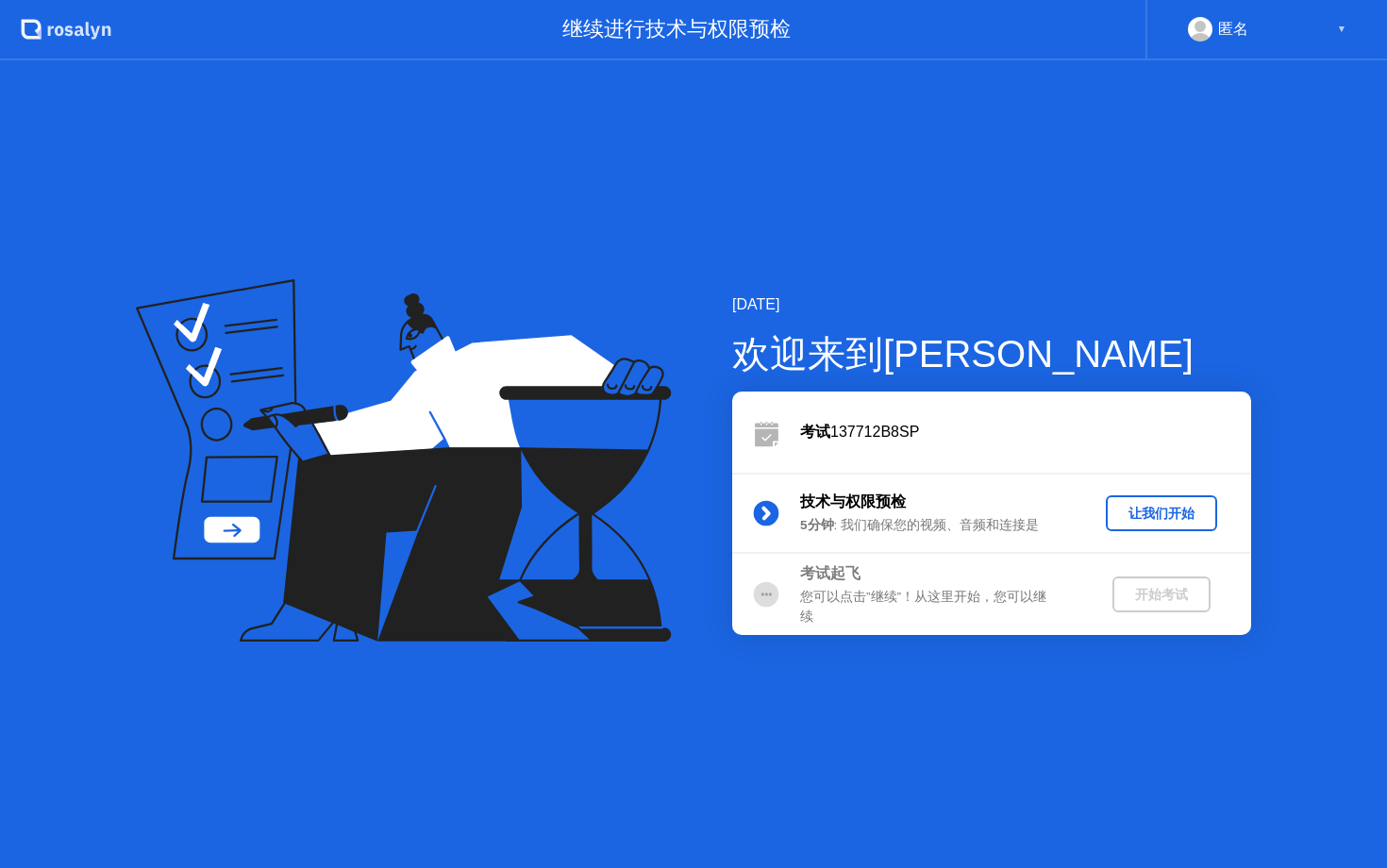
click at [1132, 516] on div "让我们开始" at bounding box center [1161, 514] width 96 height 18
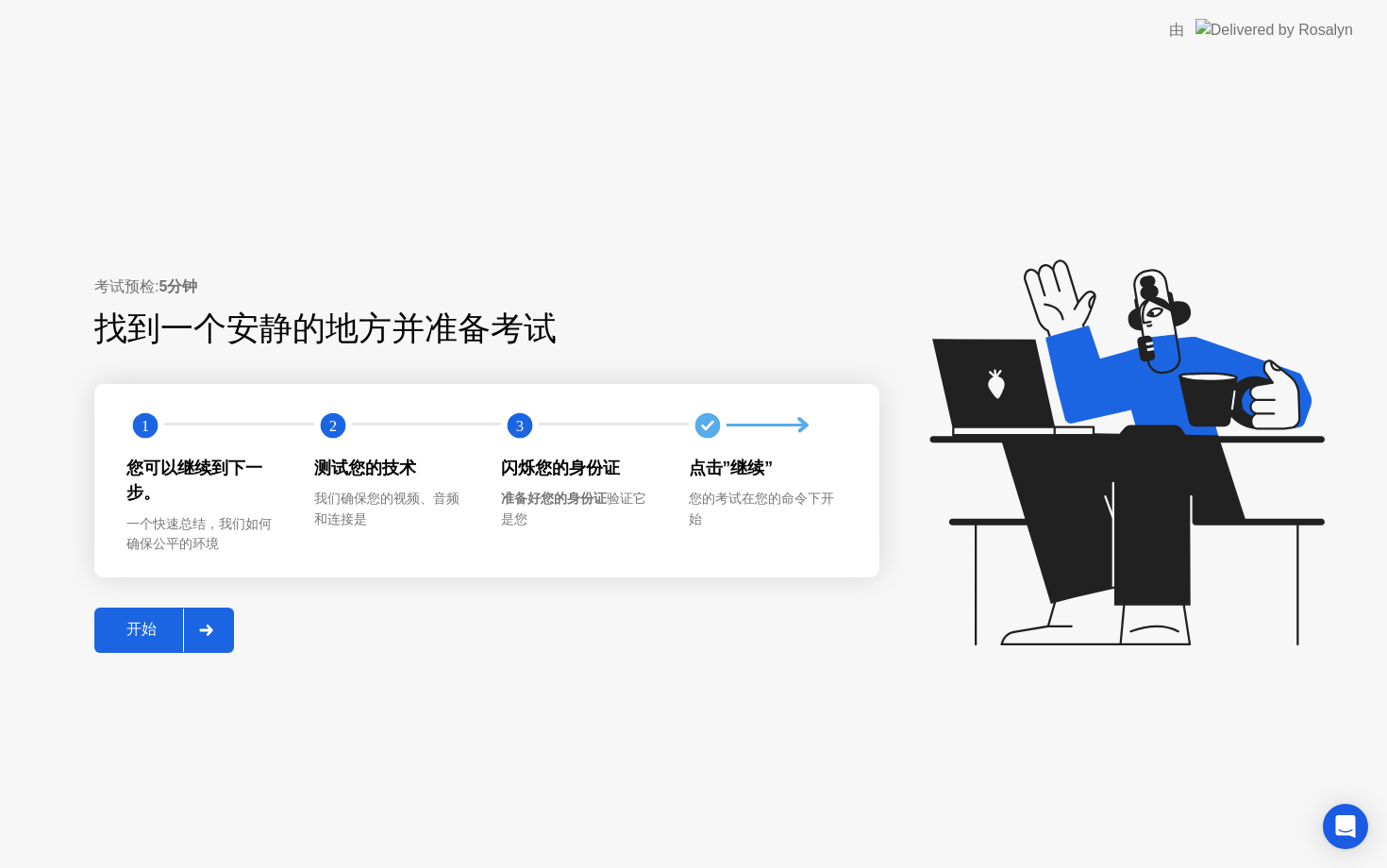
click at [149, 629] on div "开始" at bounding box center [141, 630] width 83 height 20
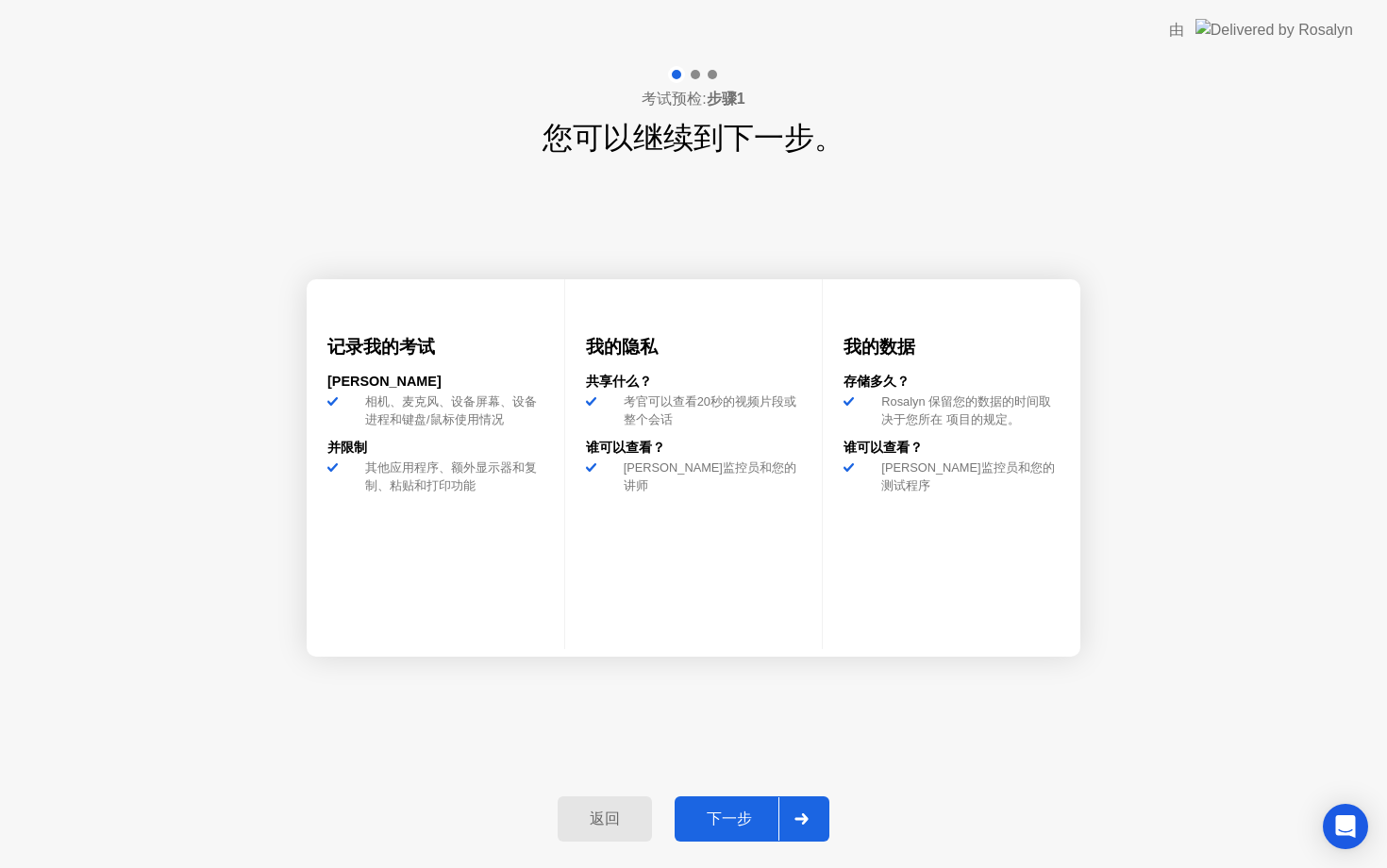
click at [708, 804] on button "下一步" at bounding box center [752, 818] width 155 height 45
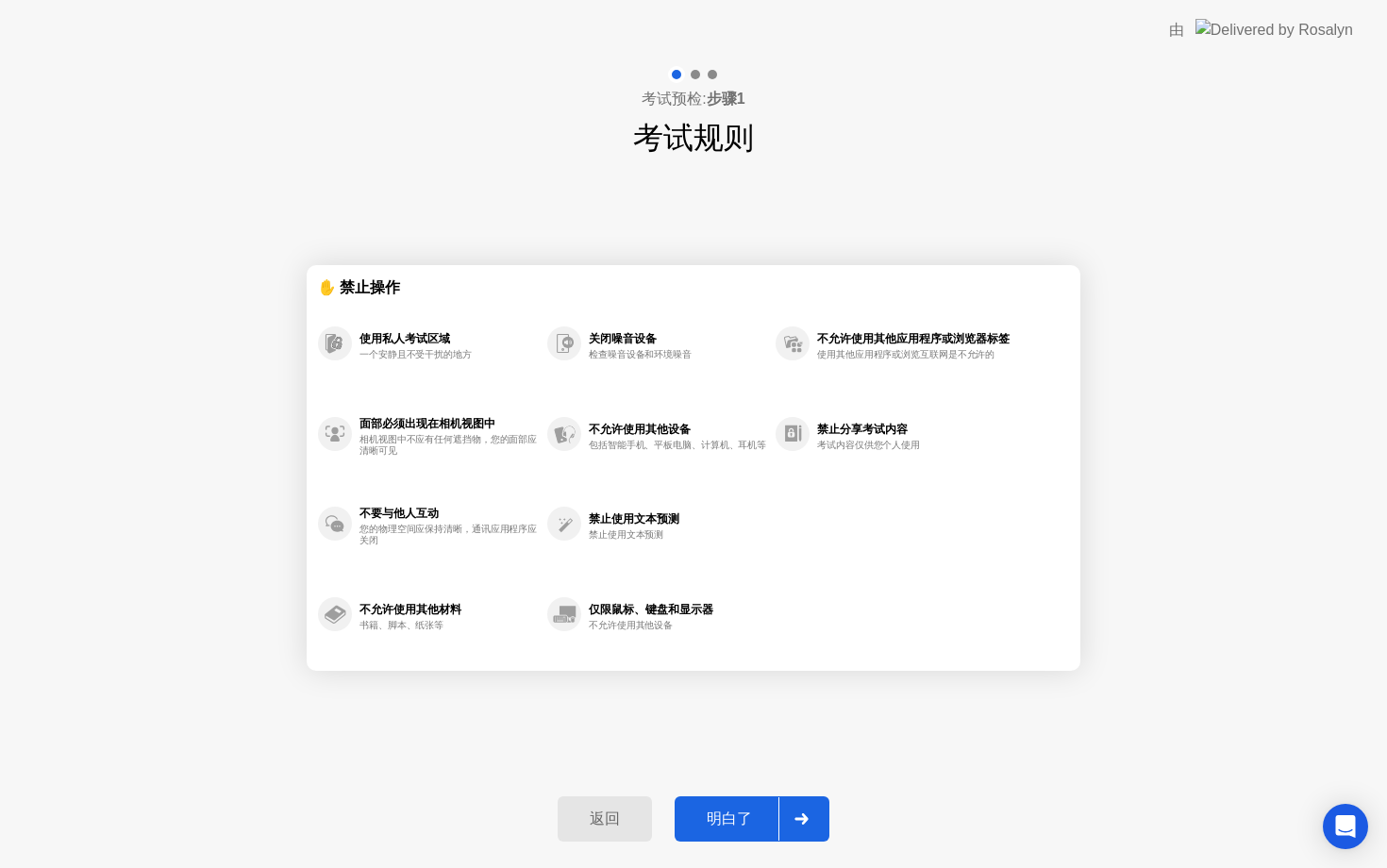
click at [718, 817] on div "明白了" at bounding box center [729, 819] width 98 height 20
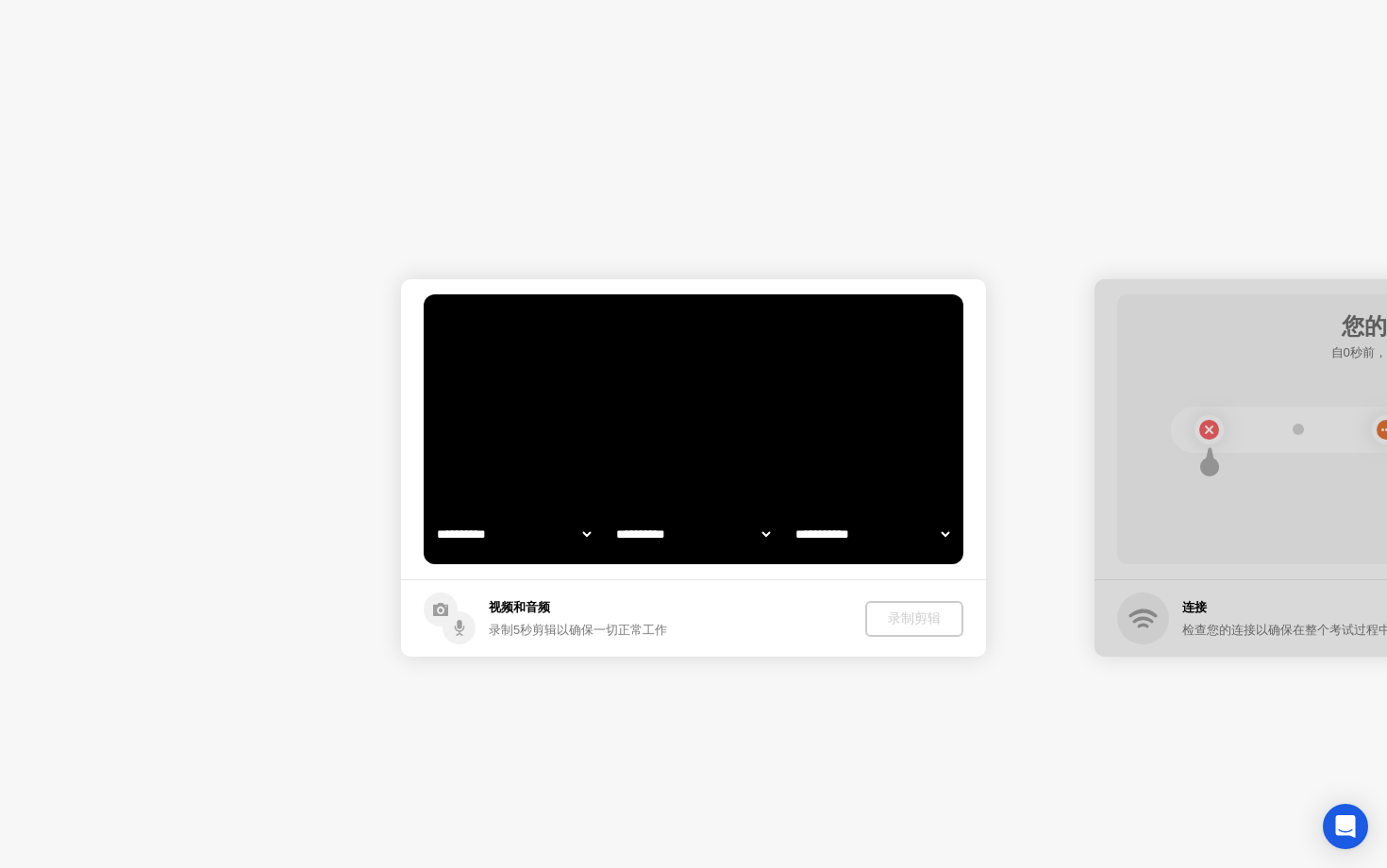
select select "**********"
select select "*******"
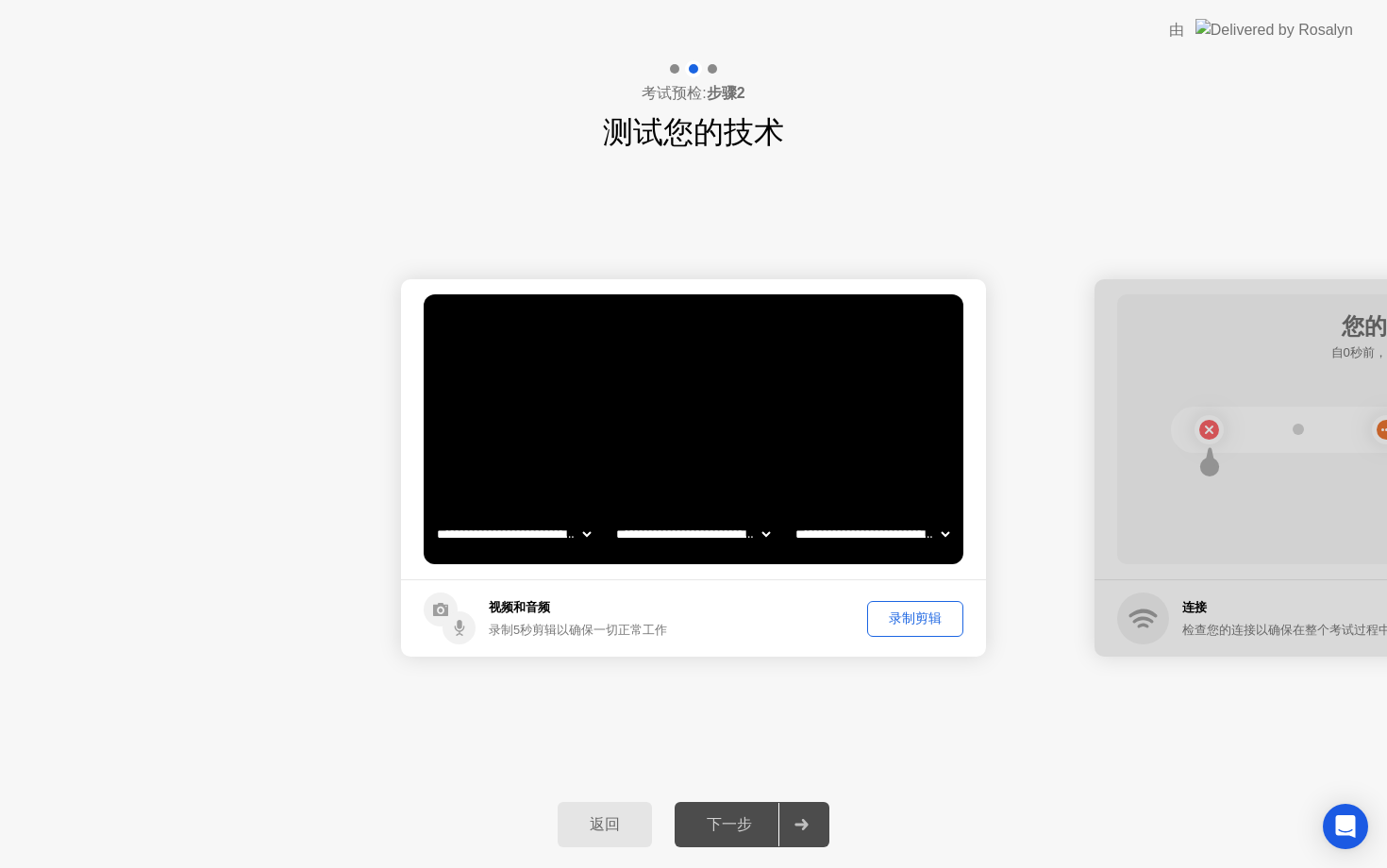
click at [732, 819] on div "下一步" at bounding box center [729, 825] width 98 height 20
click at [729, 820] on div "下一步" at bounding box center [729, 825] width 98 height 20
click at [811, 818] on div at bounding box center [801, 824] width 45 height 43
click at [902, 606] on button "录制剪辑" at bounding box center [915, 618] width 96 height 36
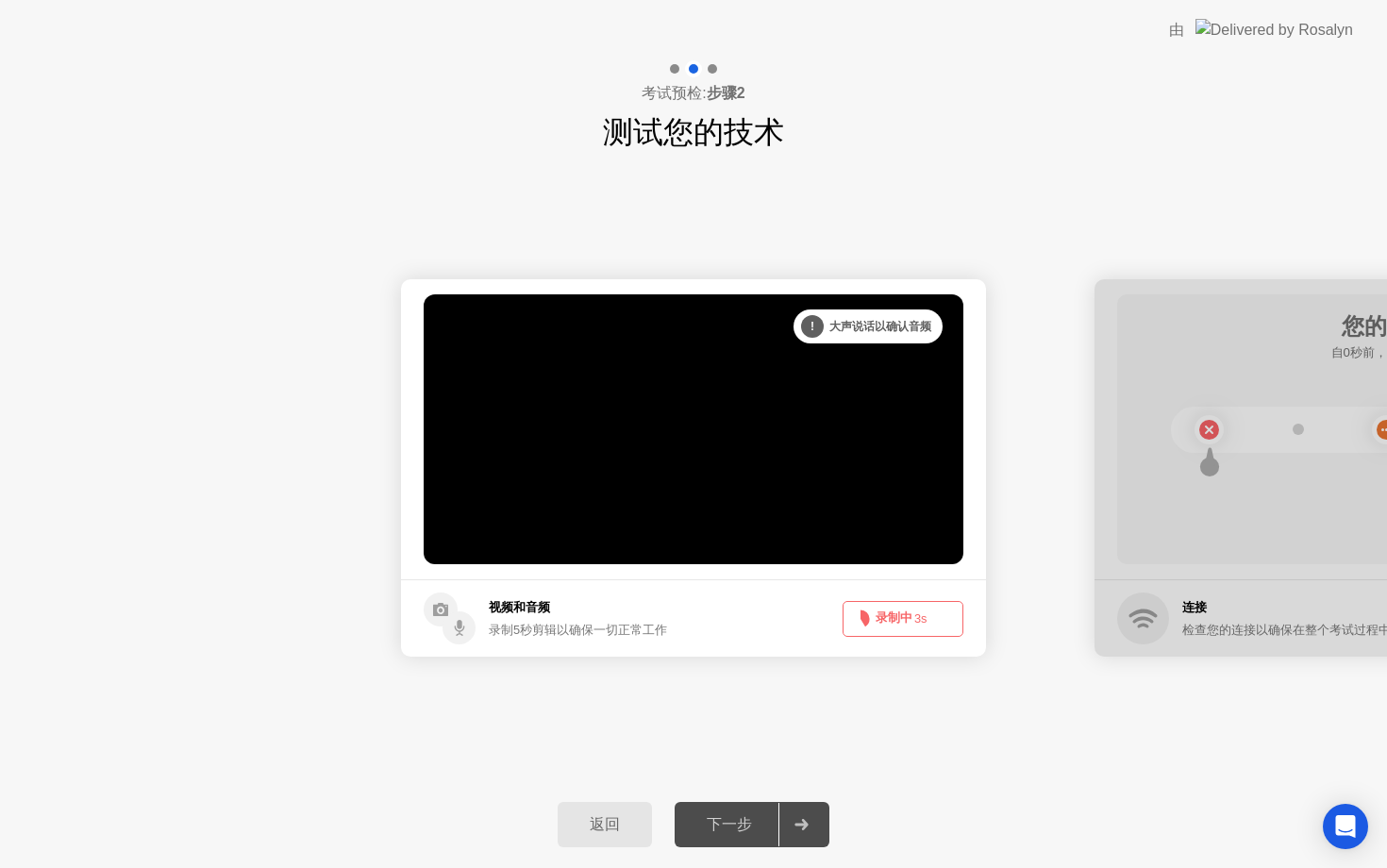
click at [906, 620] on button "录制中 3s" at bounding box center [903, 618] width 121 height 36
click at [906, 620] on button "录制中 1s" at bounding box center [903, 618] width 121 height 36
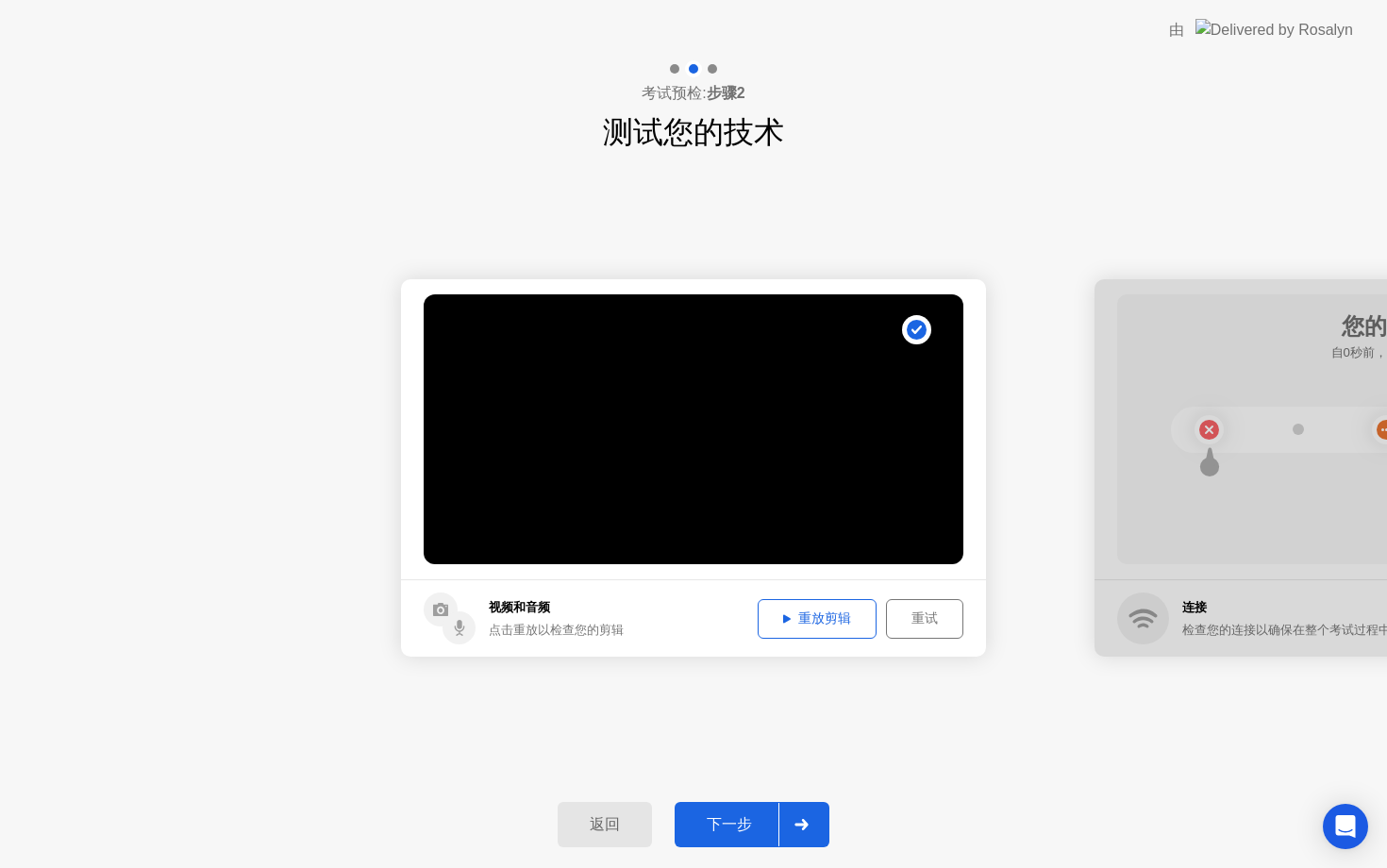
click at [729, 828] on div "下一步" at bounding box center [729, 825] width 98 height 20
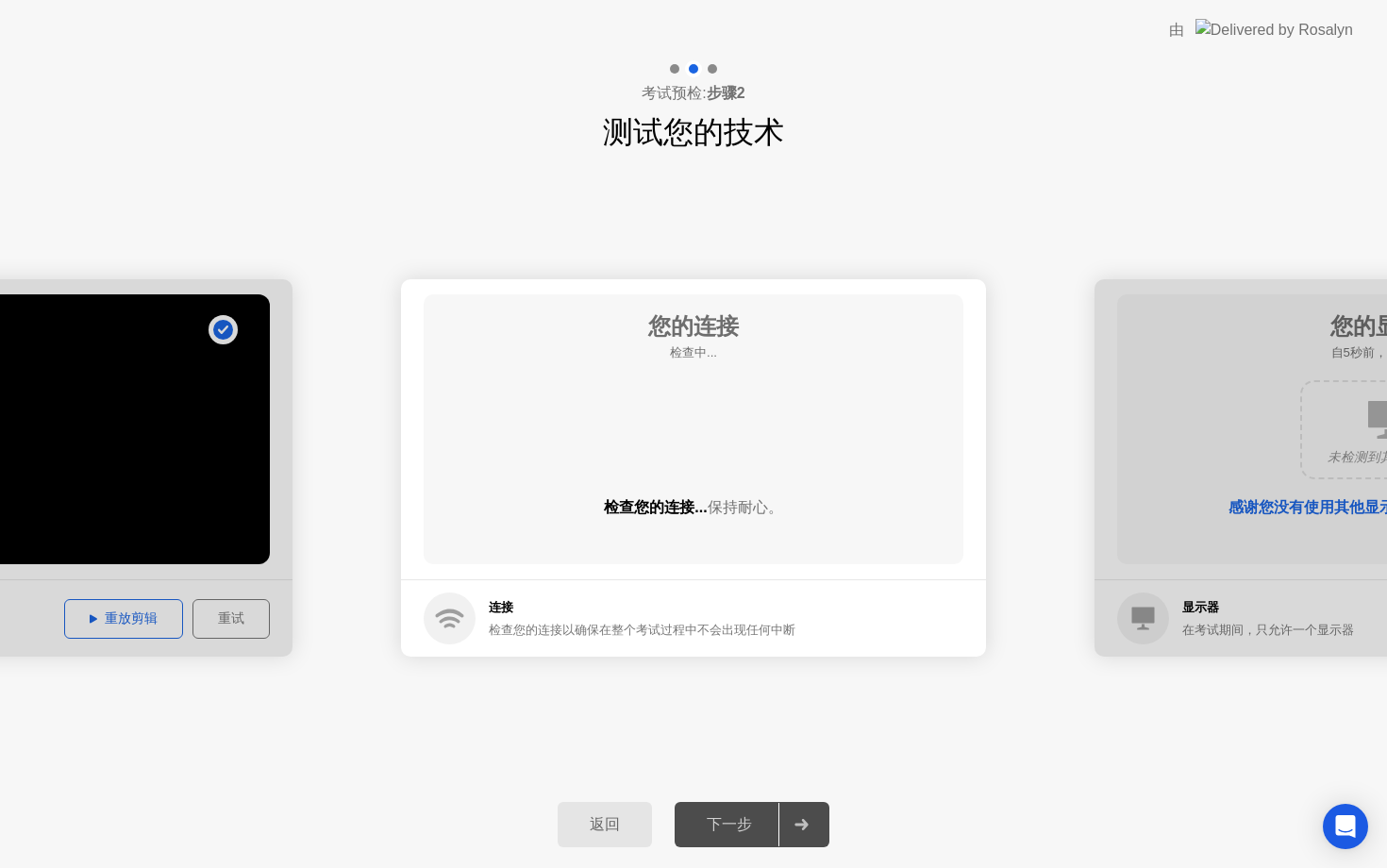
click at [754, 592] on div "连接 检查您的连接以确保在整个考试过程中不会出现任何中断" at bounding box center [609, 618] width 372 height 52
click at [1241, 178] on div "**********" at bounding box center [694, 468] width 1387 height 626
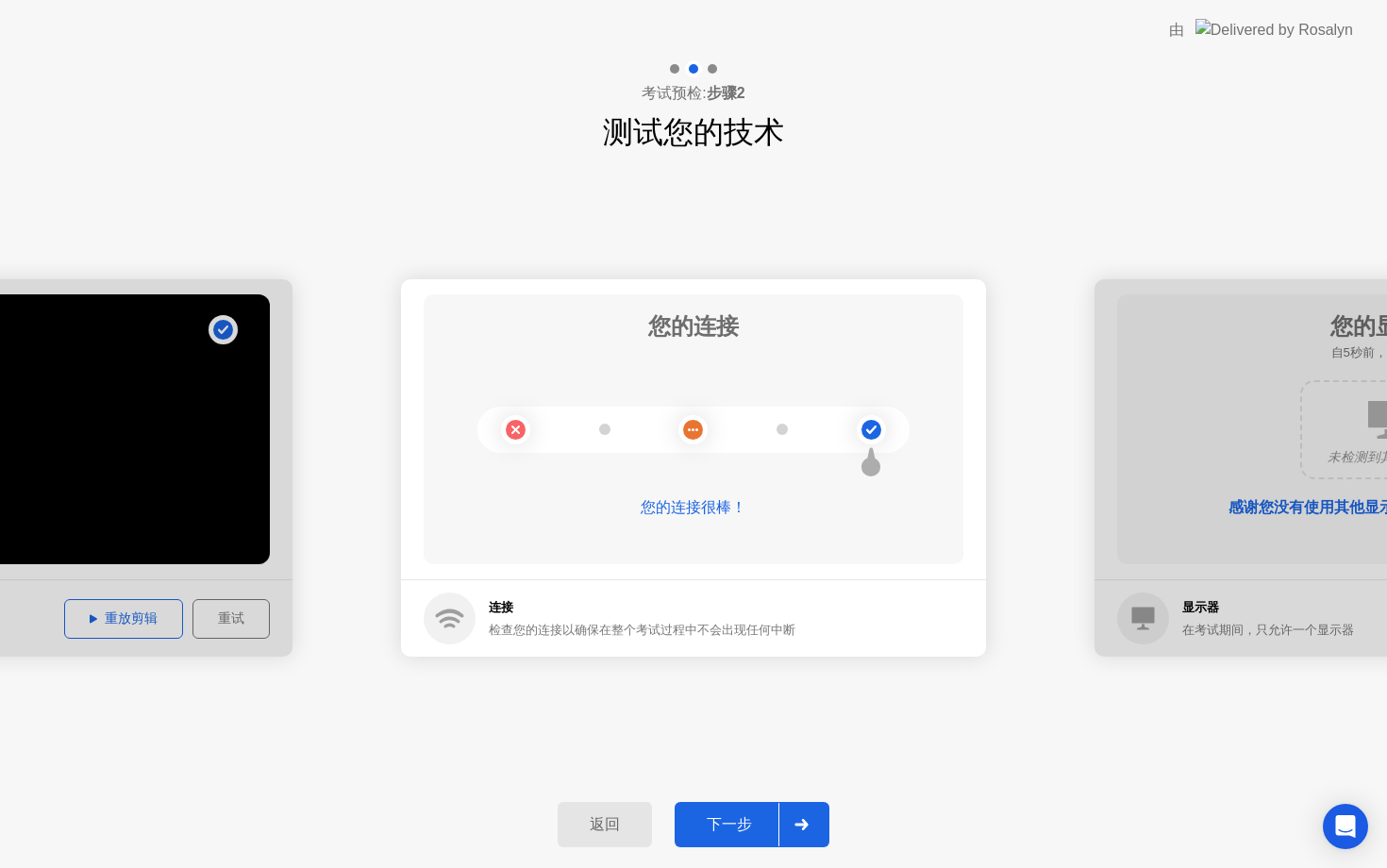
click at [699, 820] on div "下一步" at bounding box center [729, 825] width 98 height 20
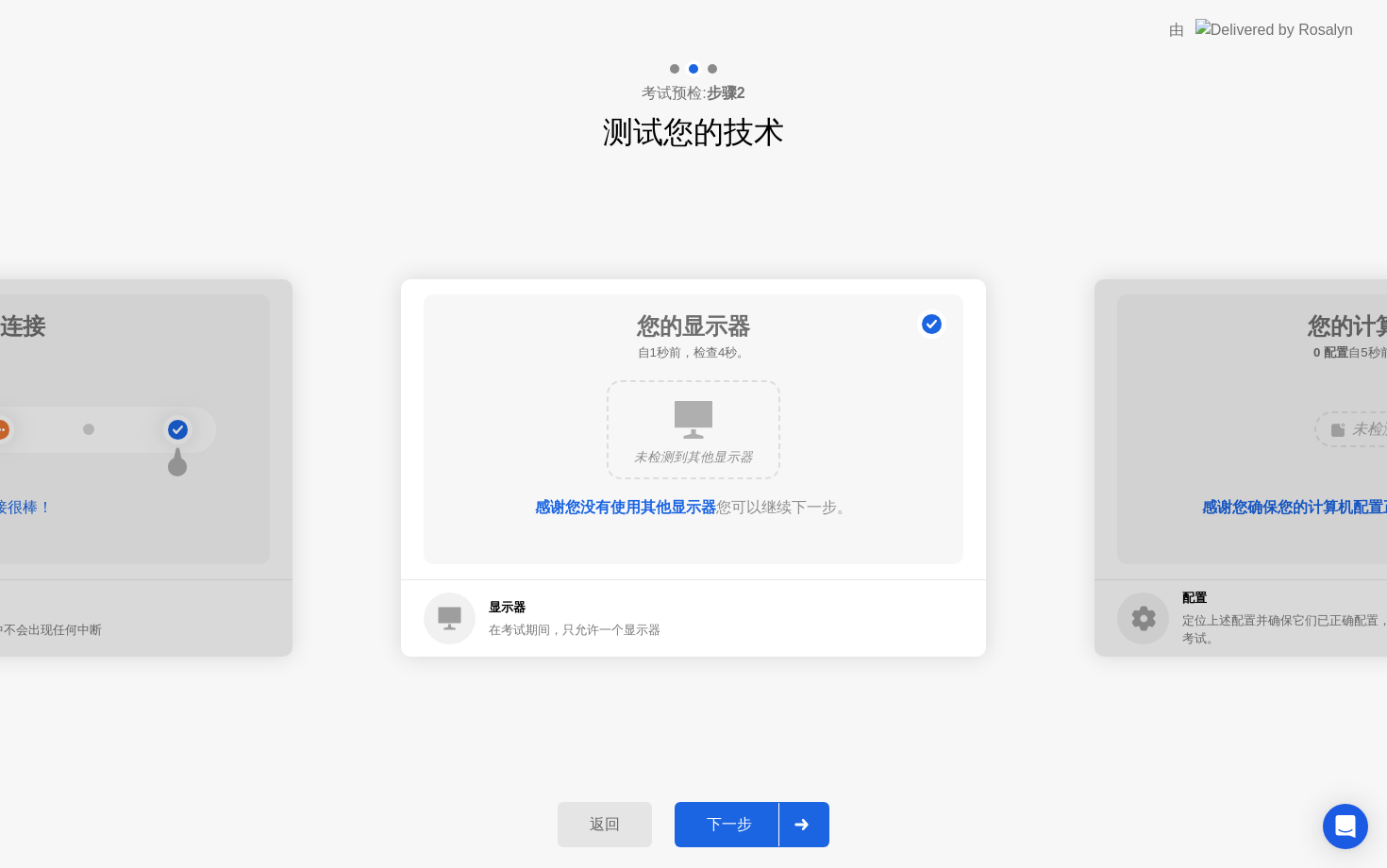
click at [700, 819] on div "下一步" at bounding box center [729, 825] width 98 height 20
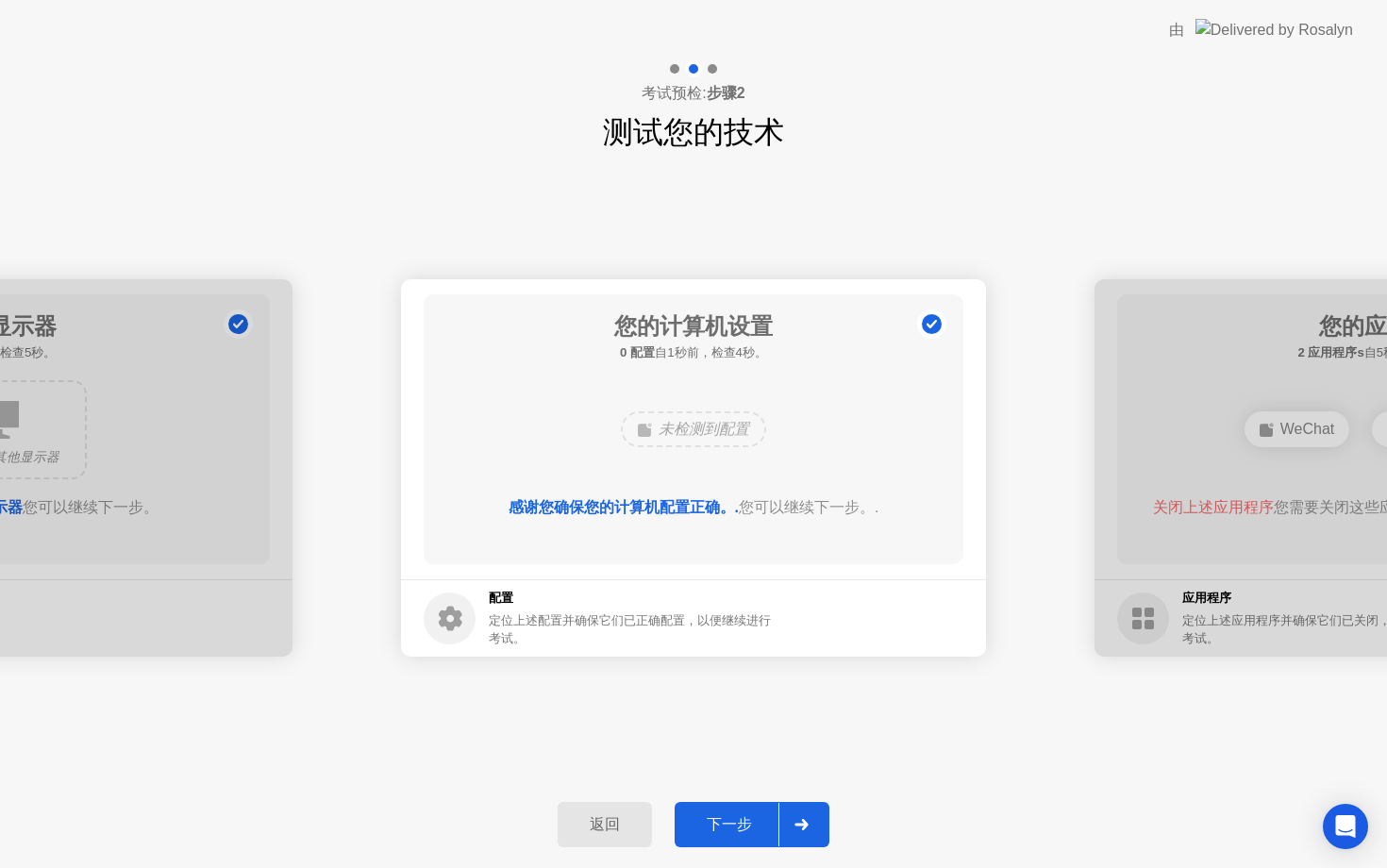
click at [700, 819] on div "下一步" at bounding box center [729, 825] width 98 height 20
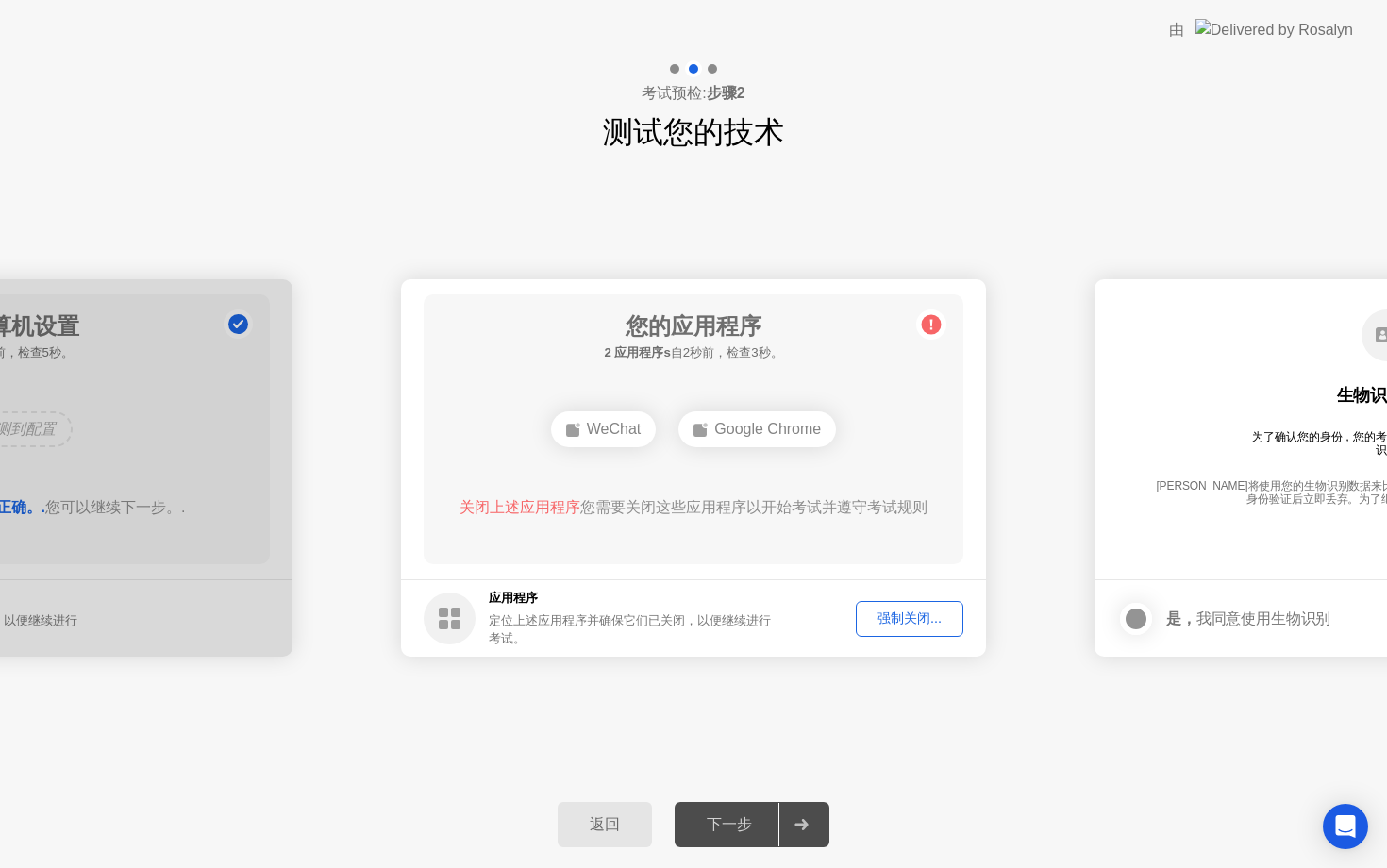
click at [898, 606] on button "强制关闭..." at bounding box center [910, 618] width 108 height 36
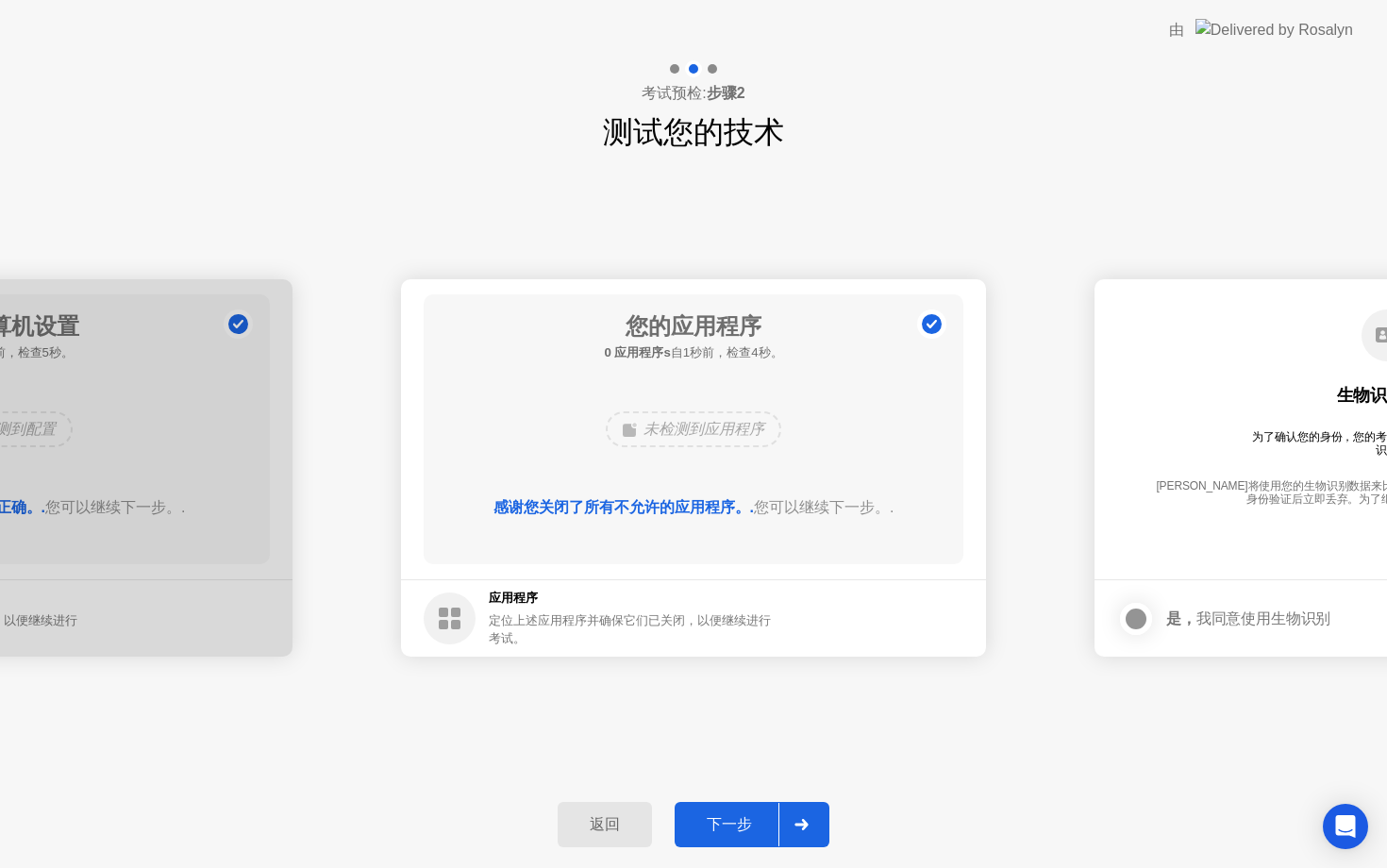
click at [741, 817] on div "下一步" at bounding box center [729, 825] width 98 height 20
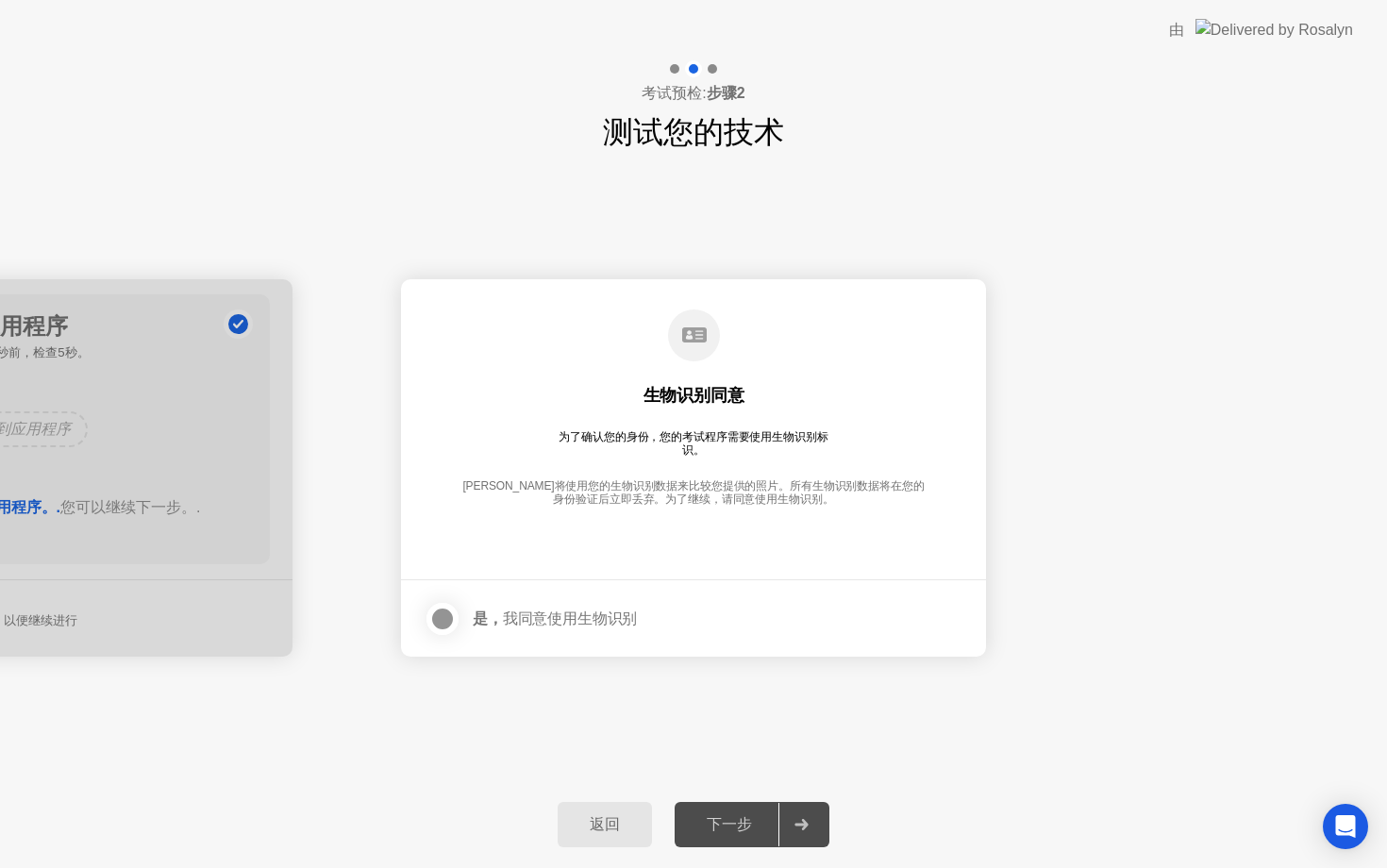
click at [446, 617] on div at bounding box center [443, 619] width 23 height 23
click at [709, 805] on button "下一步" at bounding box center [752, 824] width 155 height 45
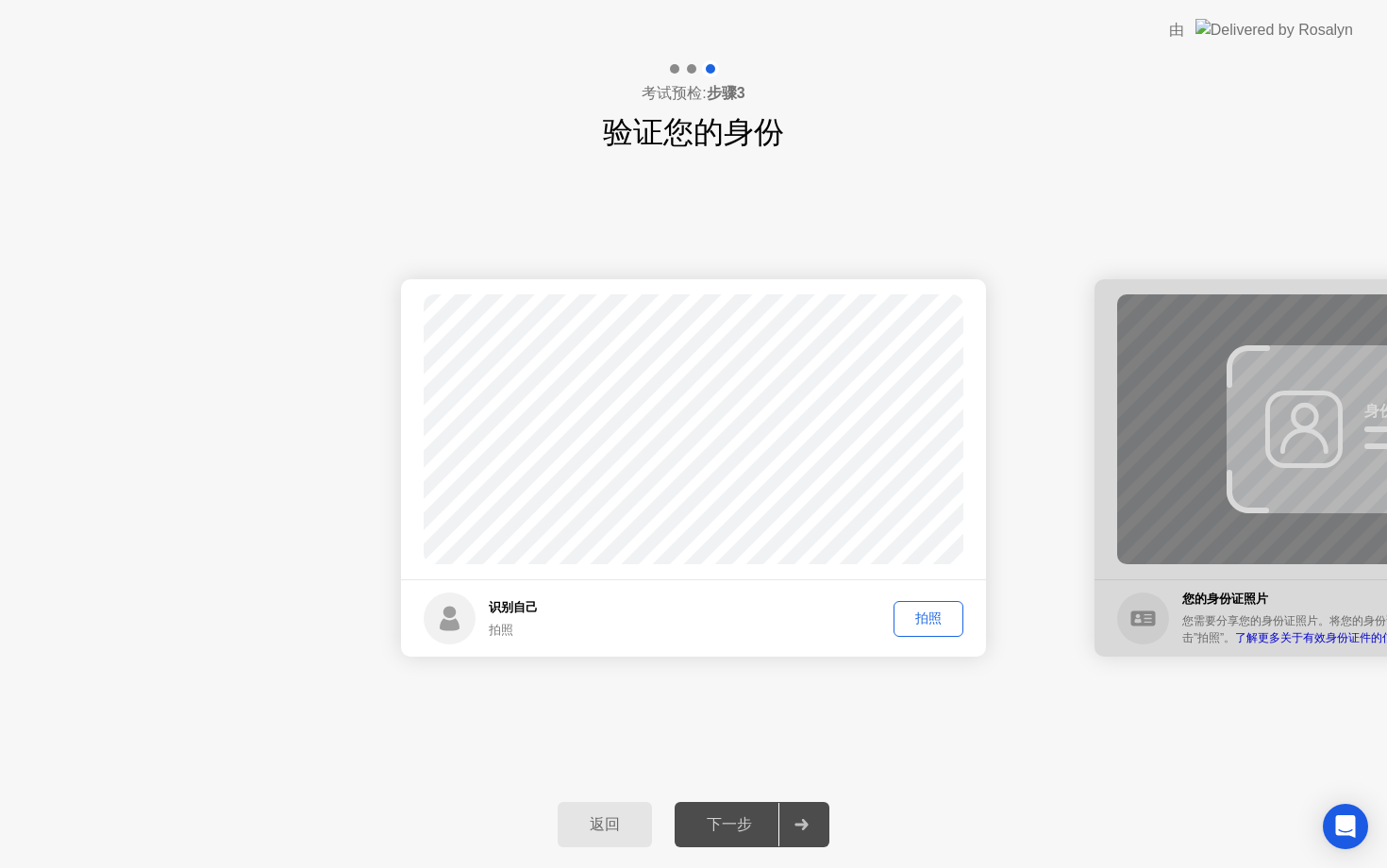
click at [930, 621] on div "拍照" at bounding box center [928, 618] width 57 height 18
click at [769, 807] on button "下一步" at bounding box center [752, 824] width 155 height 45
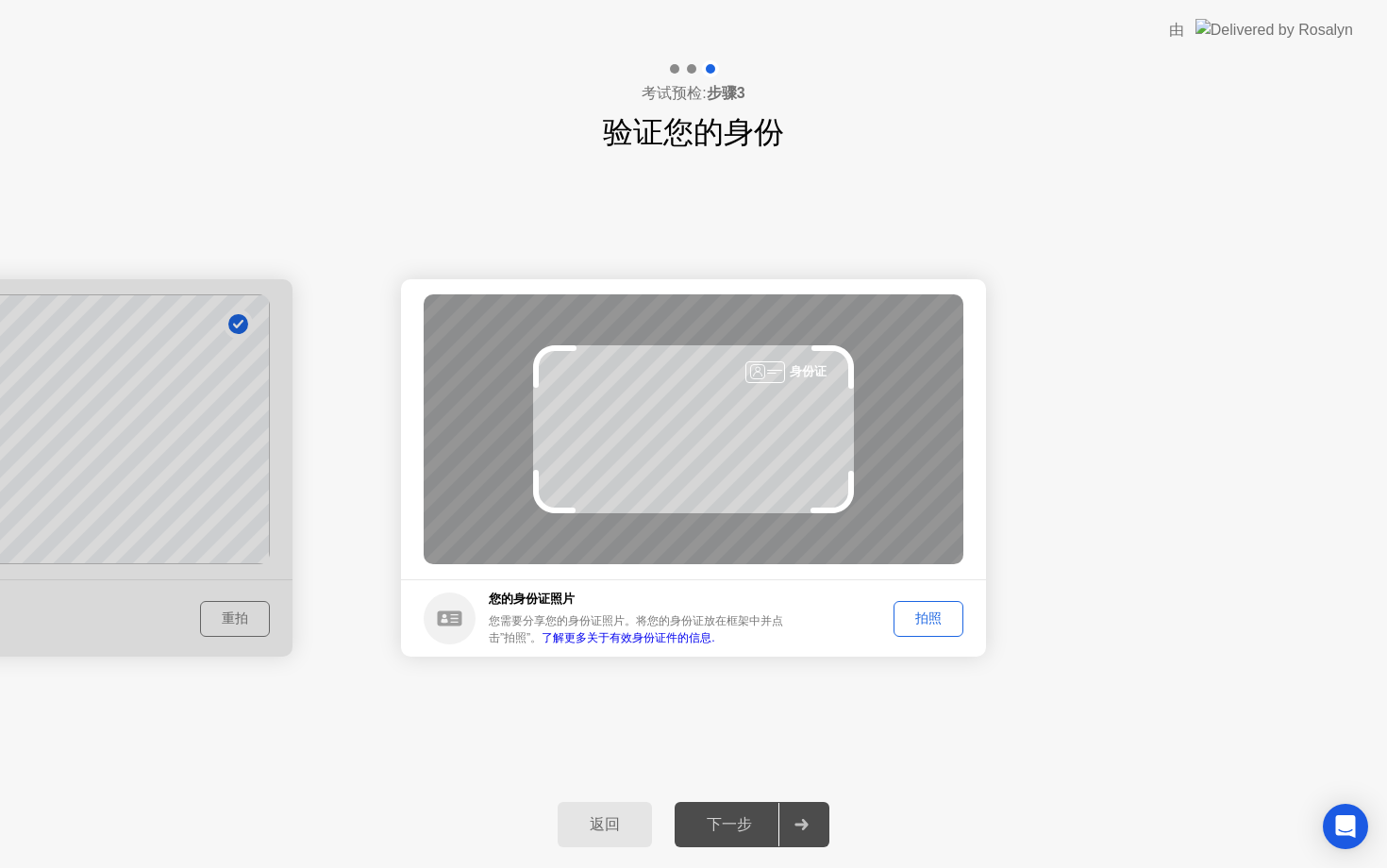
click at [906, 621] on div "拍照" at bounding box center [928, 618] width 57 height 18
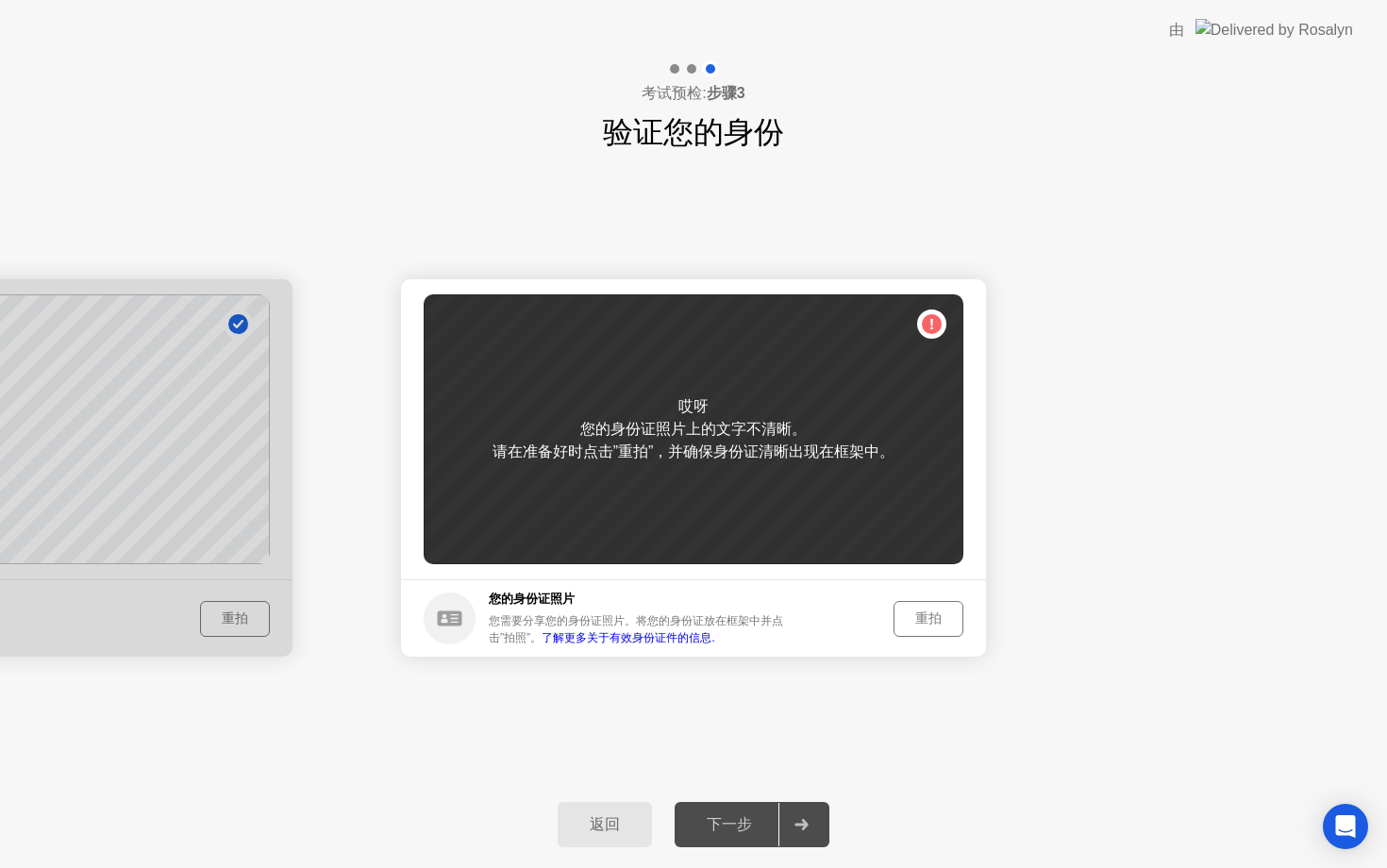
click at [920, 612] on div "重拍" at bounding box center [928, 618] width 57 height 18
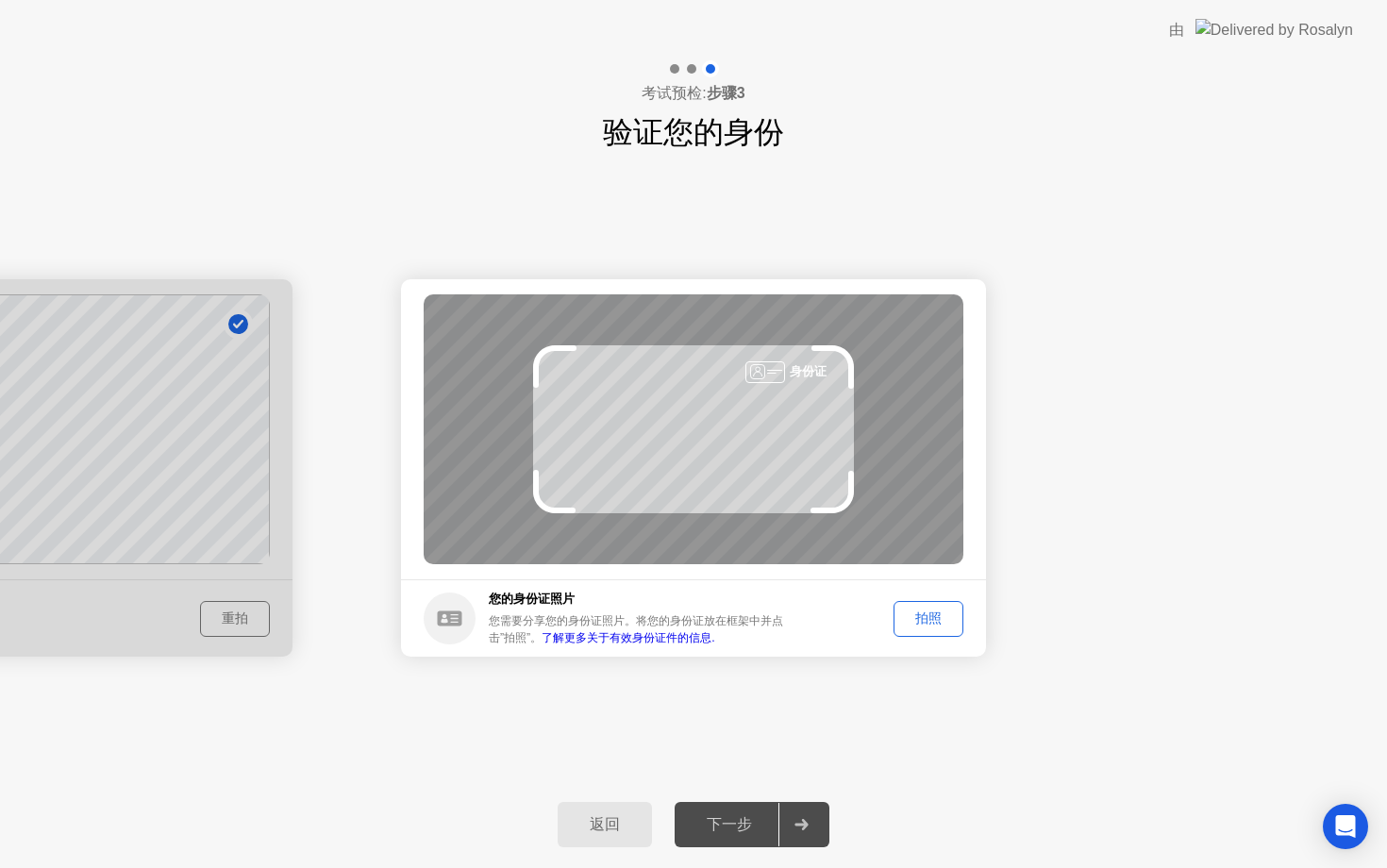
click at [920, 612] on div "拍照" at bounding box center [928, 618] width 57 height 18
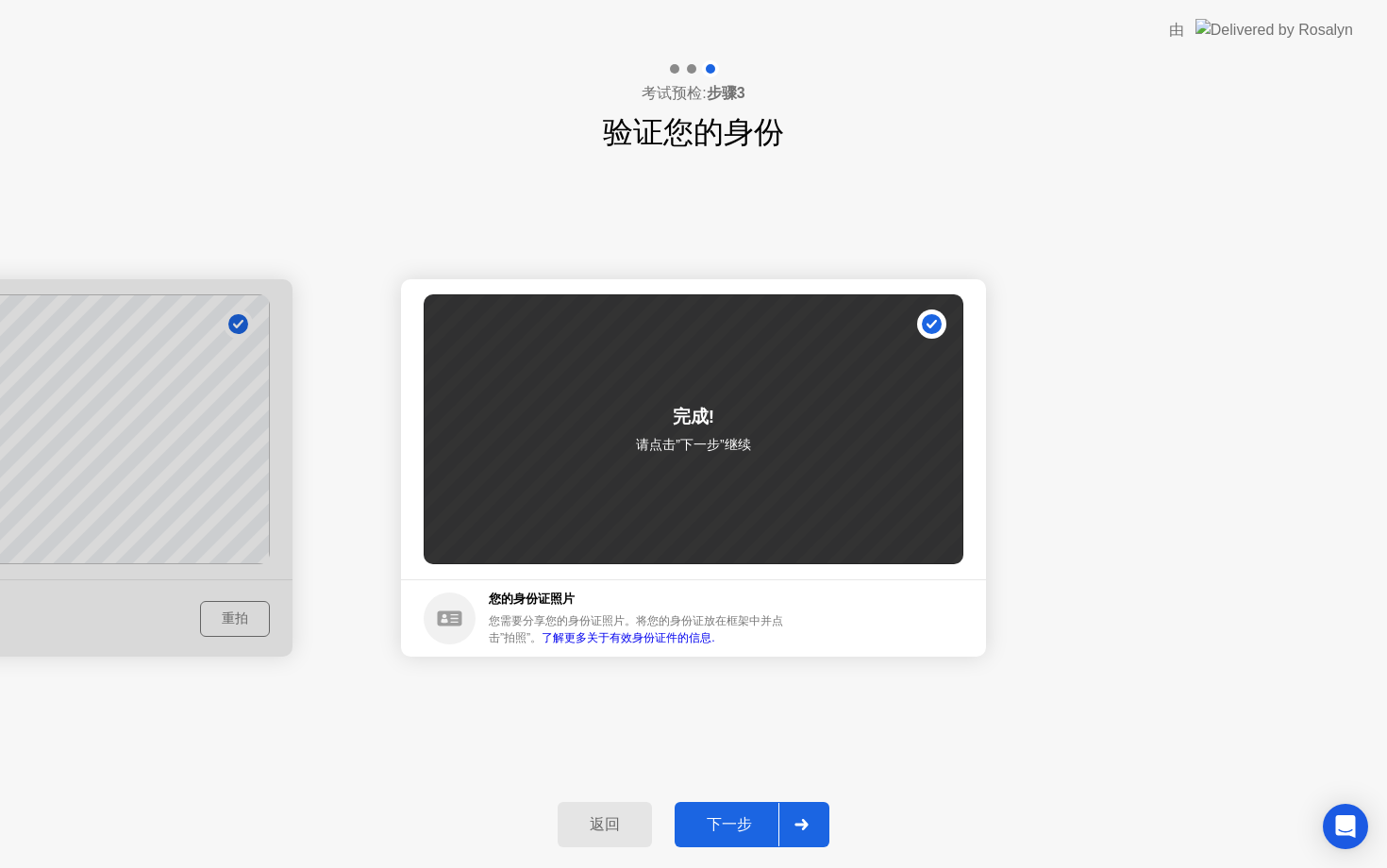
click at [751, 808] on button "下一步" at bounding box center [752, 824] width 155 height 45
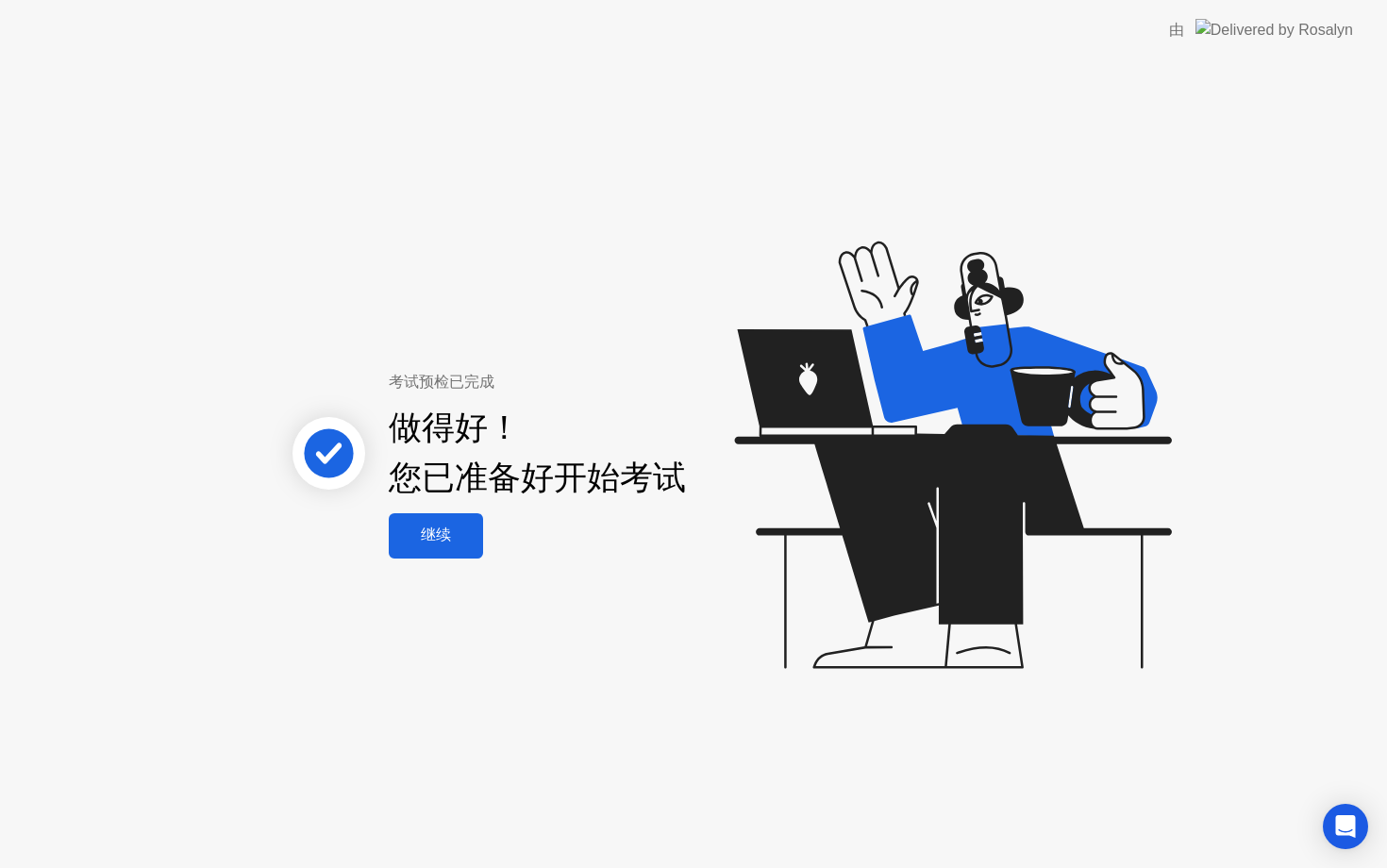
click at [453, 542] on div "继续" at bounding box center [436, 535] width 83 height 20
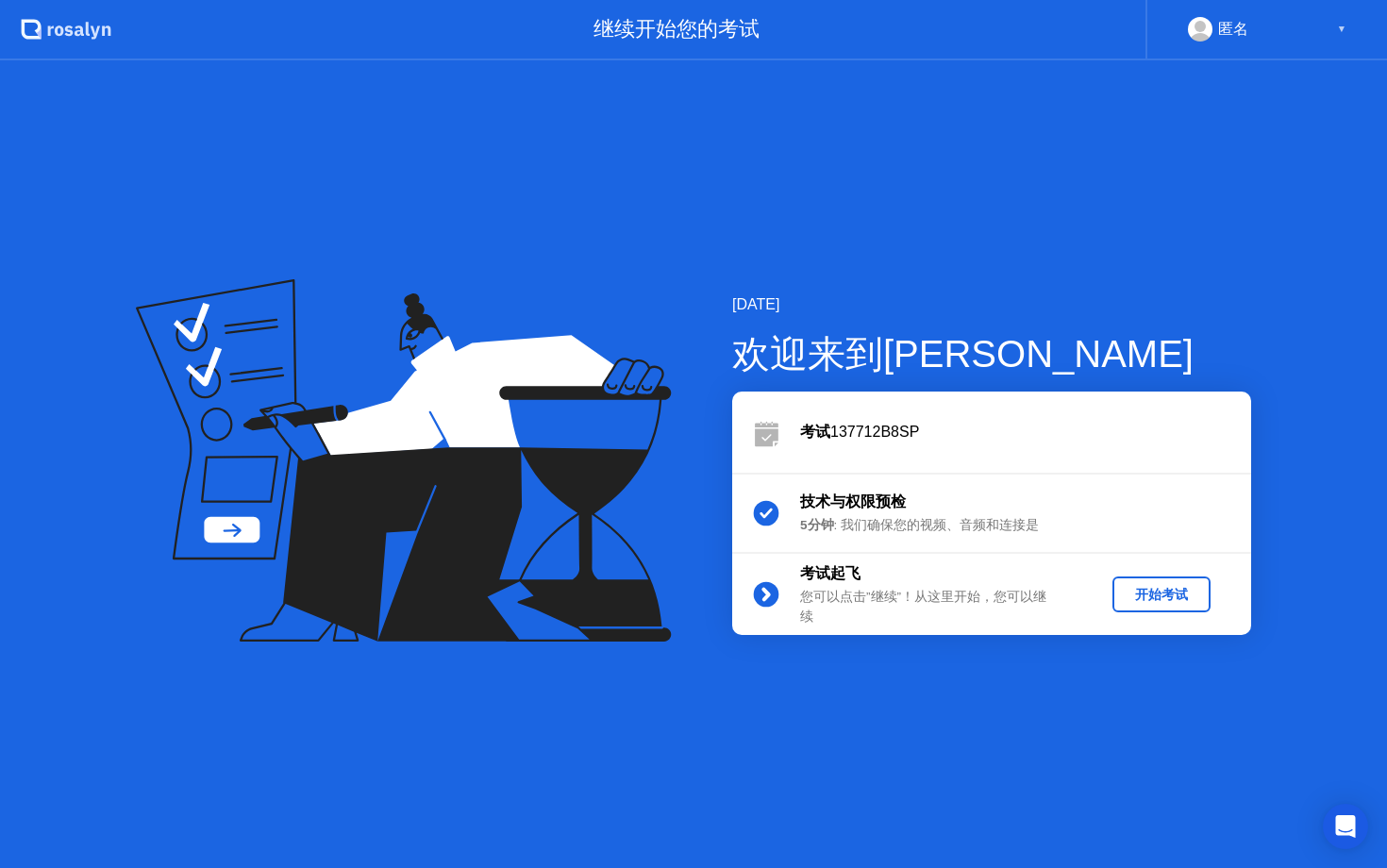
click at [1186, 590] on div "开始考试" at bounding box center [1161, 594] width 83 height 18
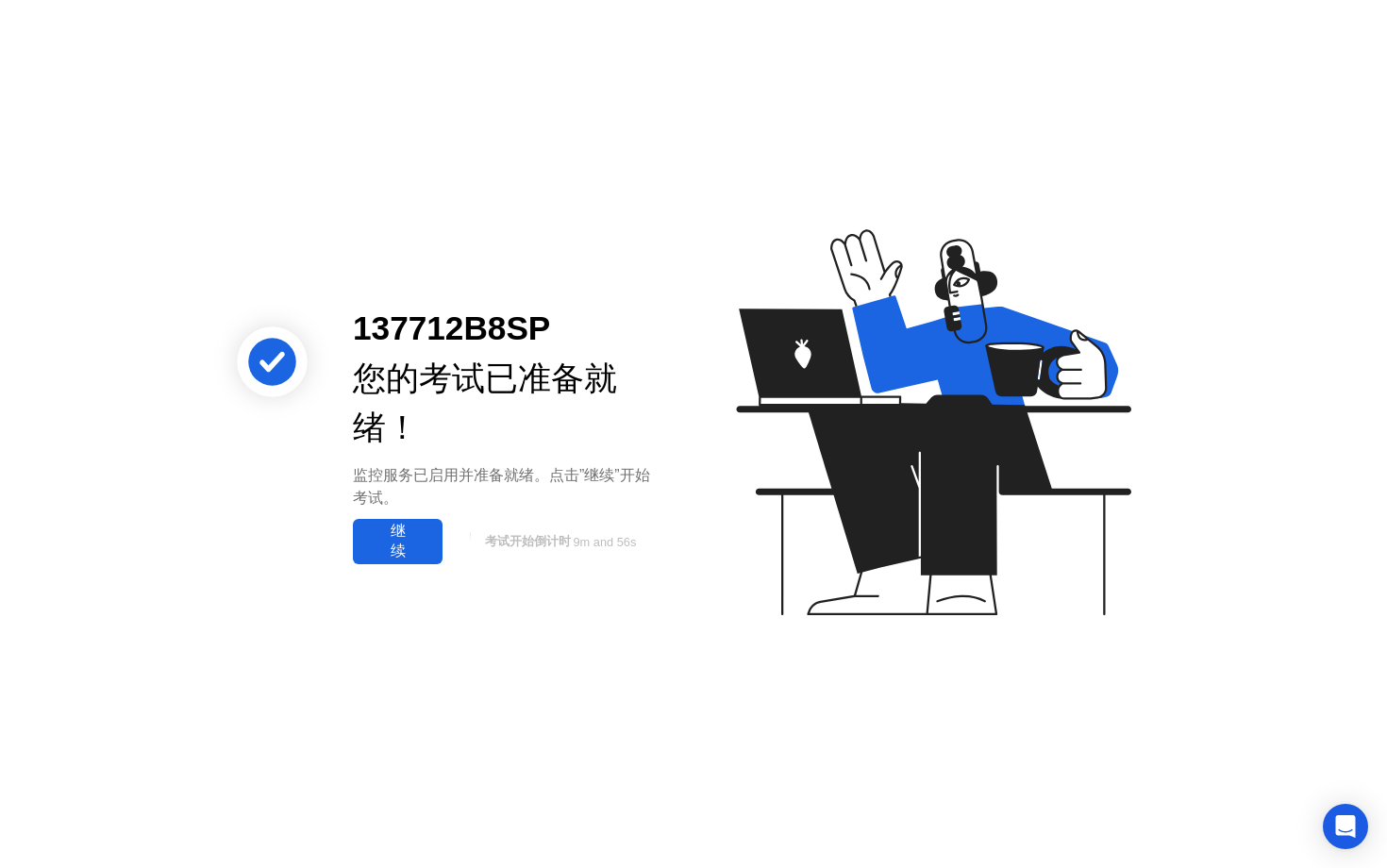
click at [400, 527] on div "继续" at bounding box center [398, 541] width 79 height 39
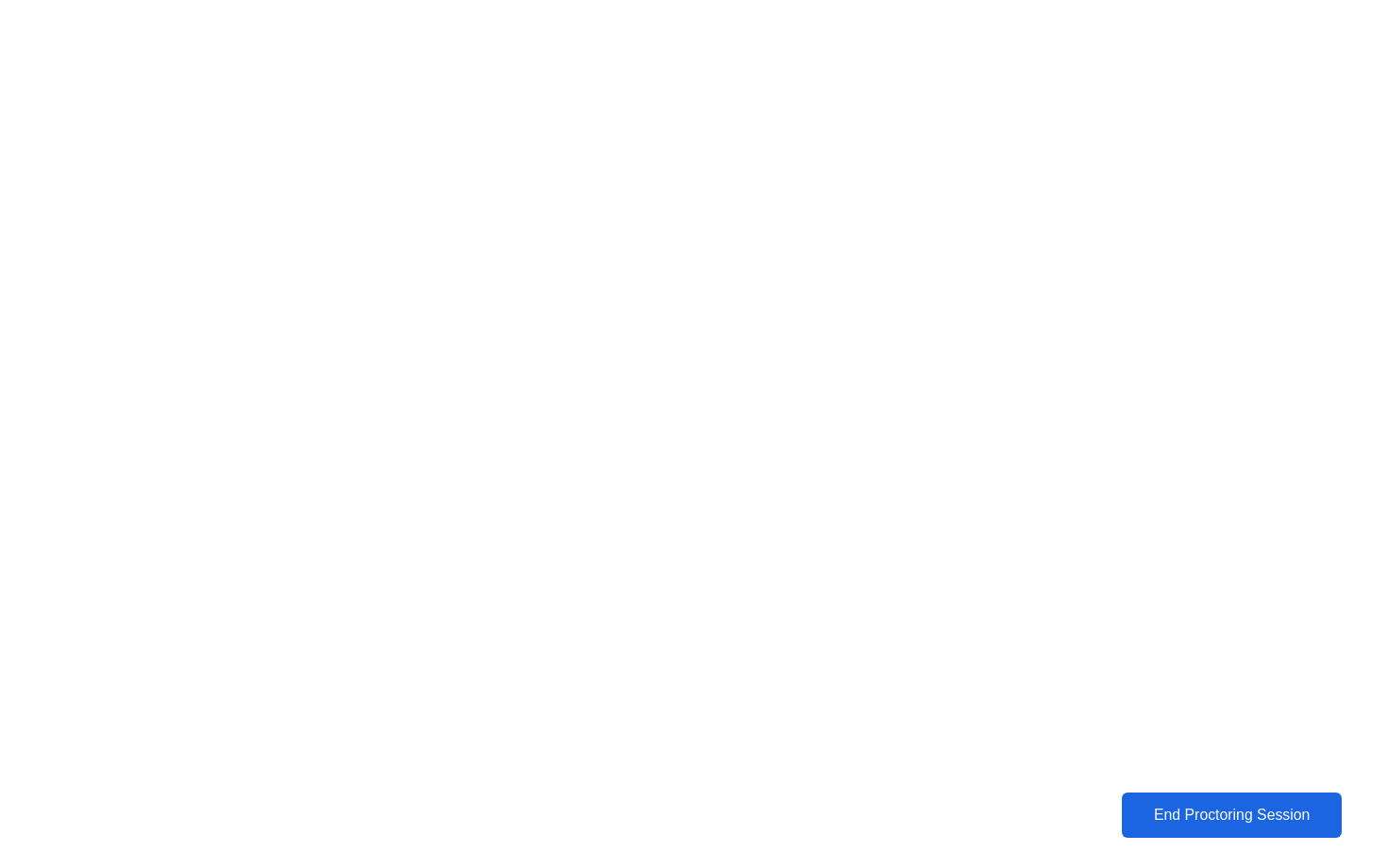
click at [1169, 817] on div "End Proctoring Session" at bounding box center [1231, 815] width 208 height 17
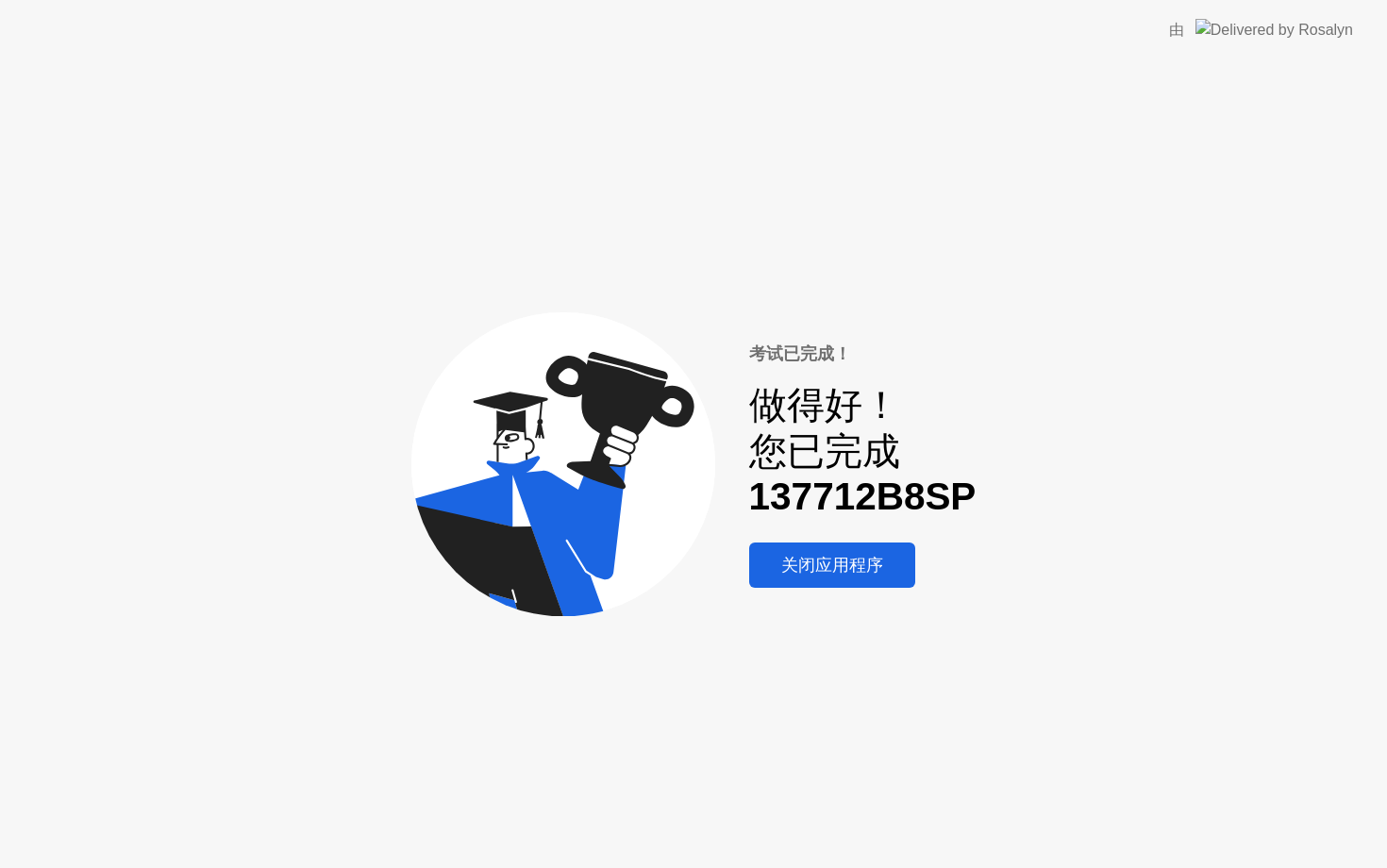
click at [839, 562] on div "关闭应用程序" at bounding box center [832, 565] width 155 height 24
